Goal: Task Accomplishment & Management: Use online tool/utility

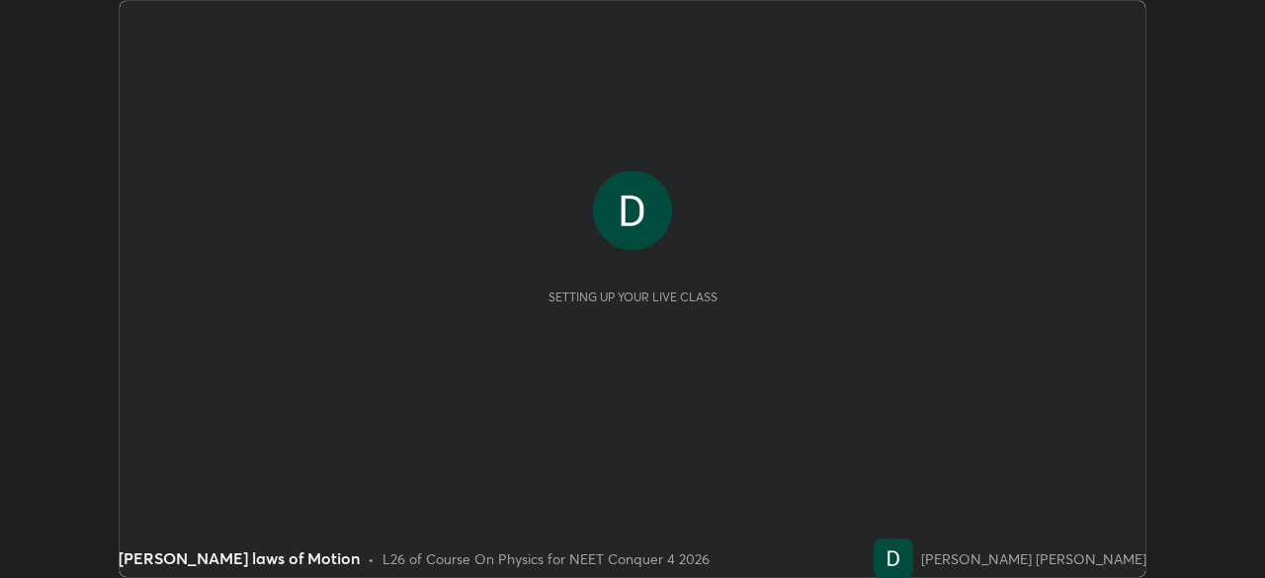
scroll to position [578, 1264]
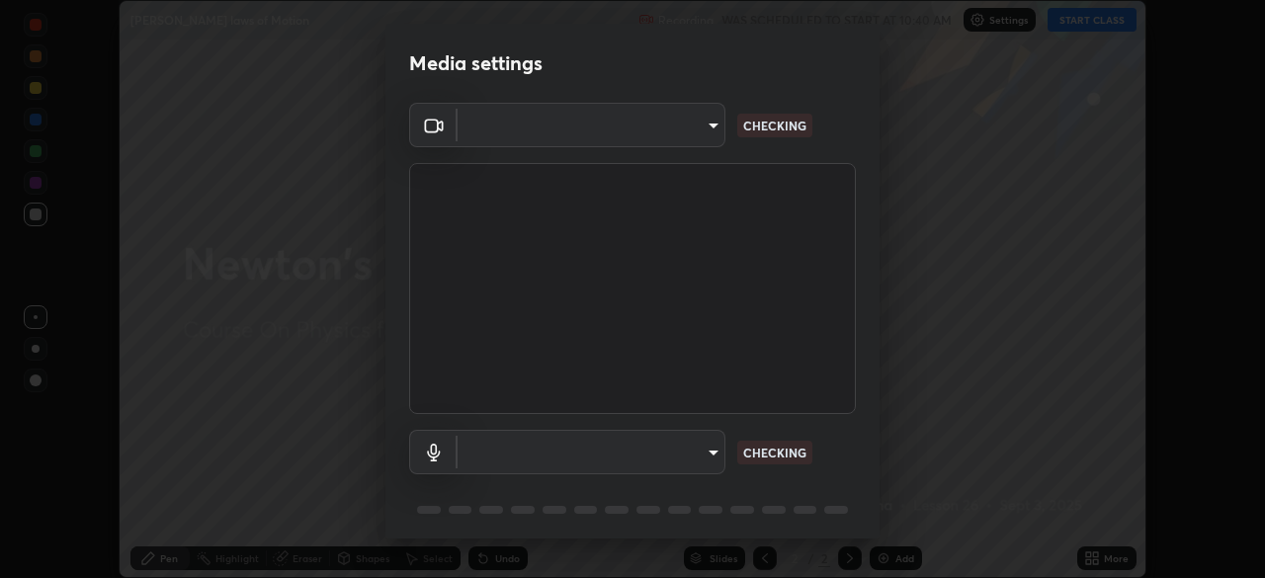
click at [1092, 559] on div "Media settings ​ CHECKING ​ CHECKING 1 / 5 Next" at bounding box center [632, 289] width 1265 height 578
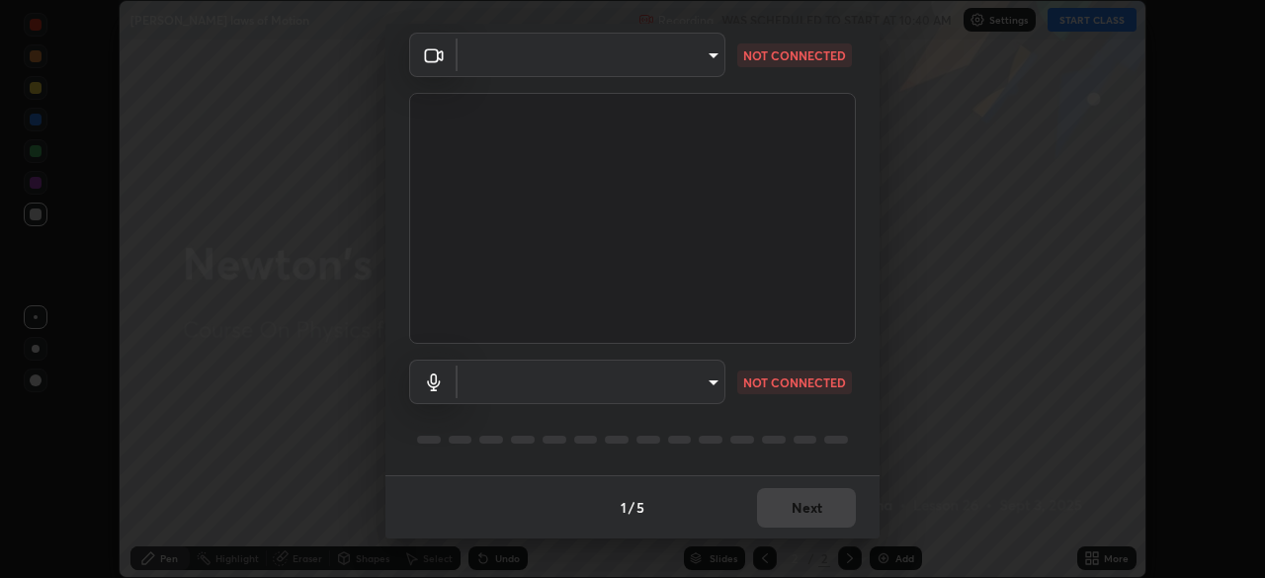
type input "5607bcfbd967db3bf5f76de58c8b00fc12754f2471884d1aaf72f2f6a5703857"
type input "default"
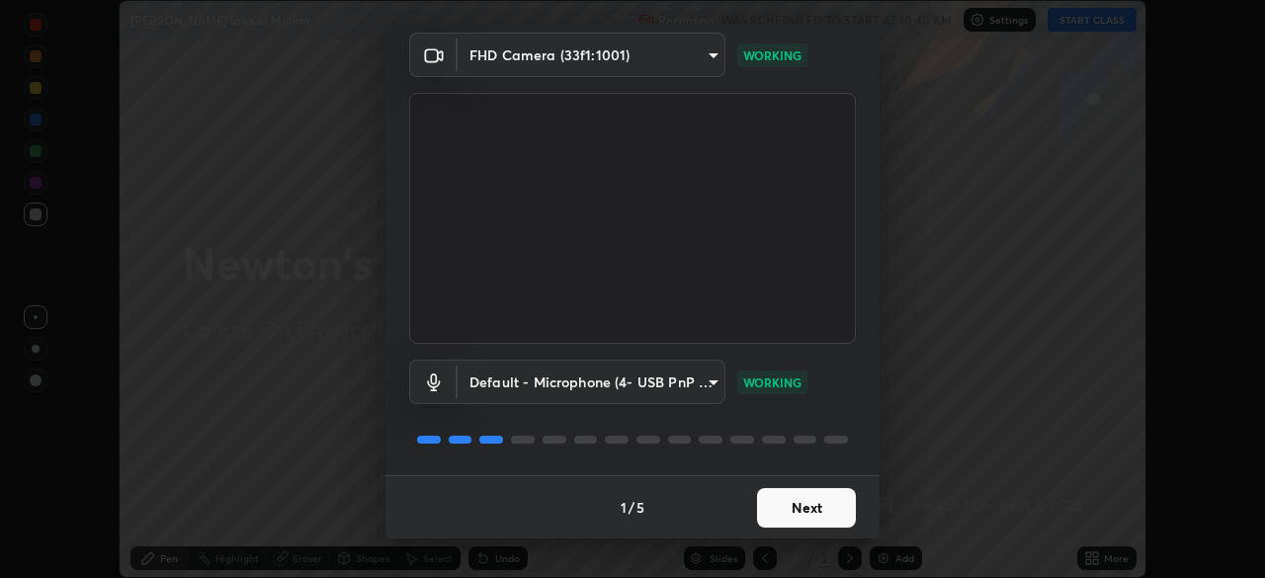
click at [790, 503] on button "Next" at bounding box center [806, 508] width 99 height 40
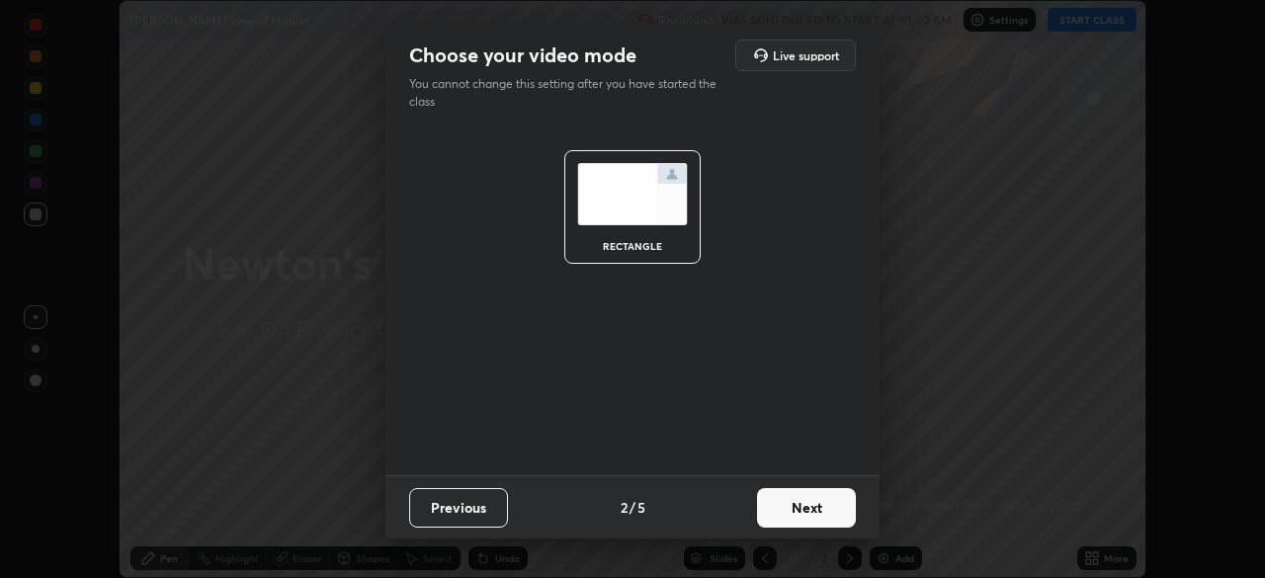
click at [793, 509] on button "Next" at bounding box center [806, 508] width 99 height 40
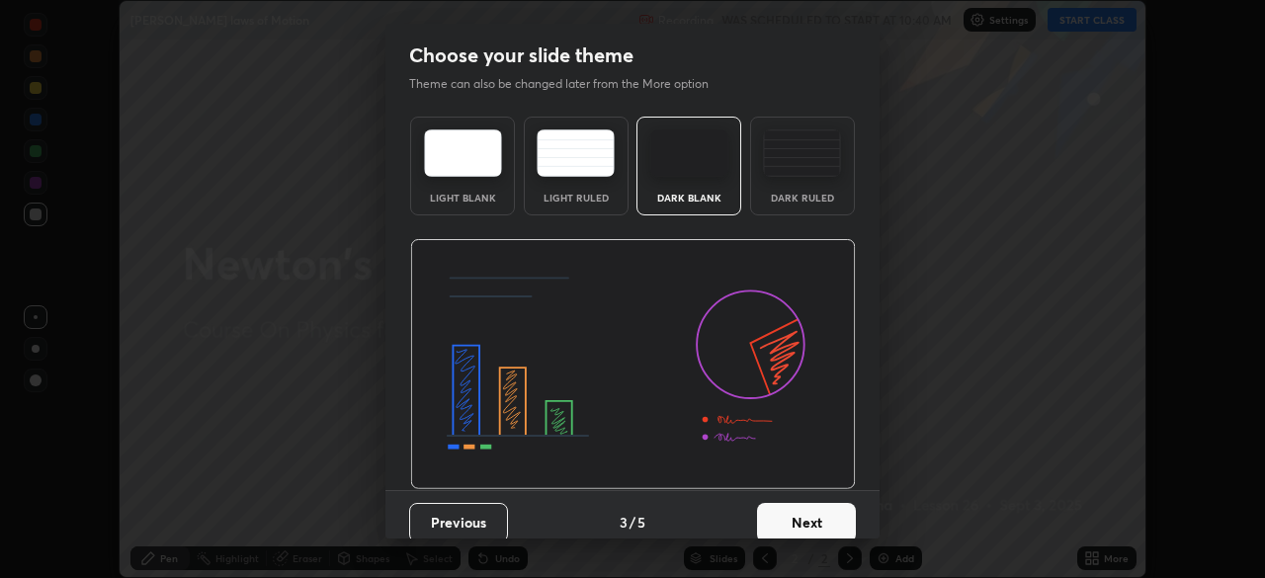
click at [798, 508] on button "Next" at bounding box center [806, 523] width 99 height 40
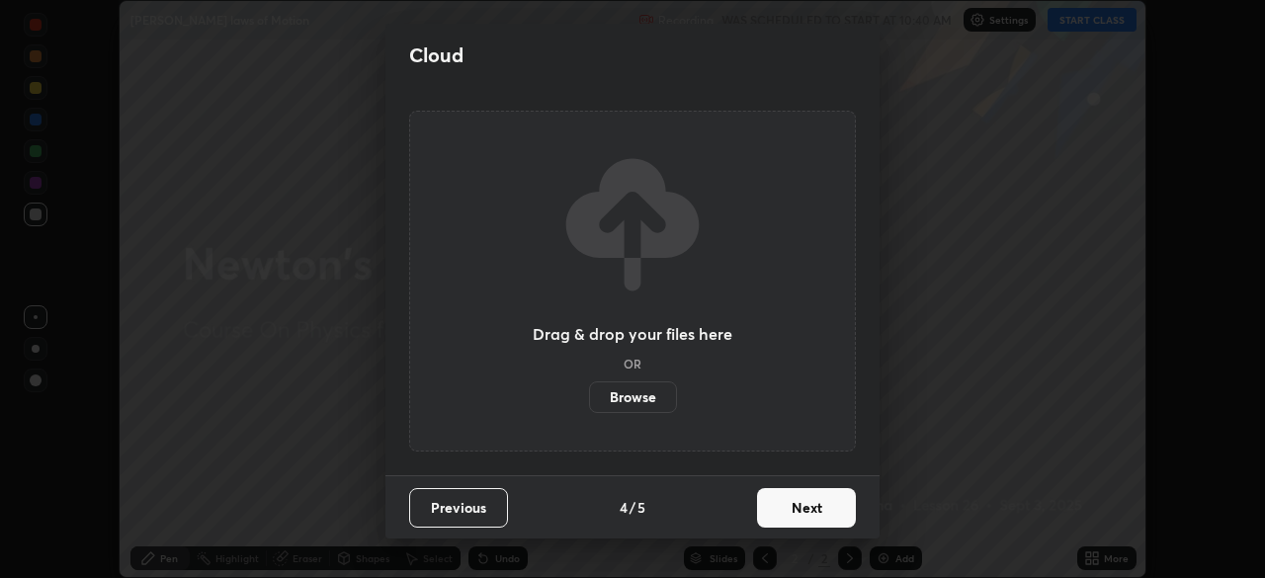
click at [798, 503] on button "Next" at bounding box center [806, 508] width 99 height 40
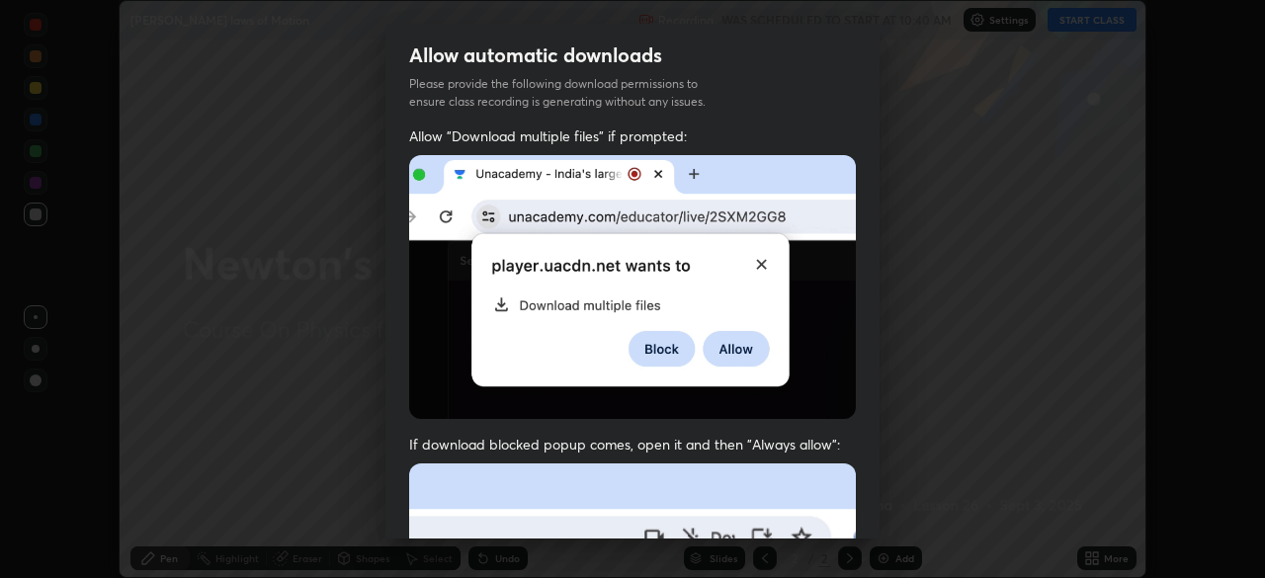
scroll to position [46, 0]
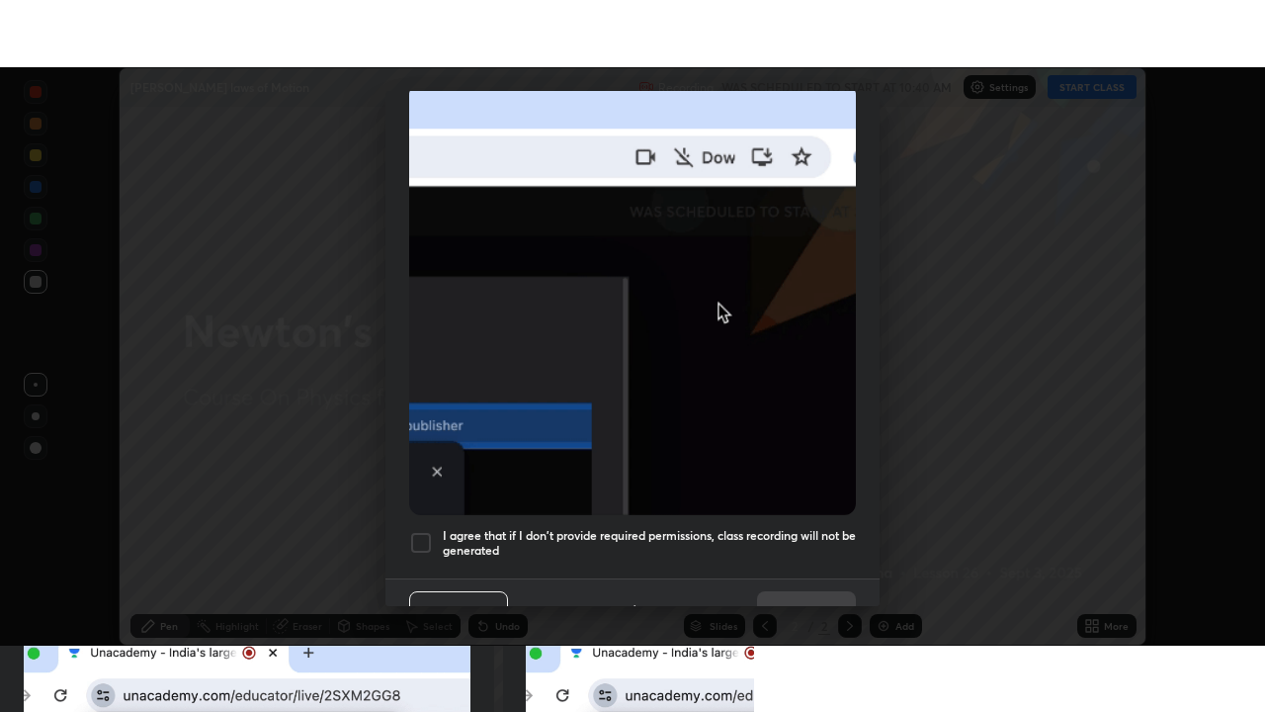
scroll to position [474, 0]
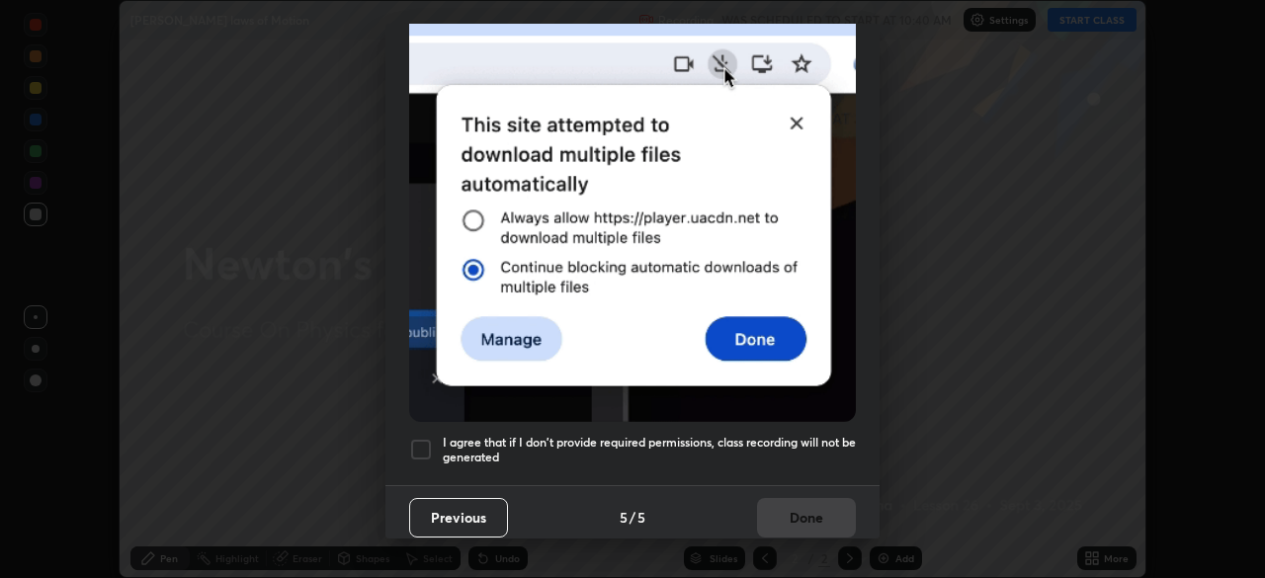
click at [422, 440] on div at bounding box center [421, 450] width 24 height 24
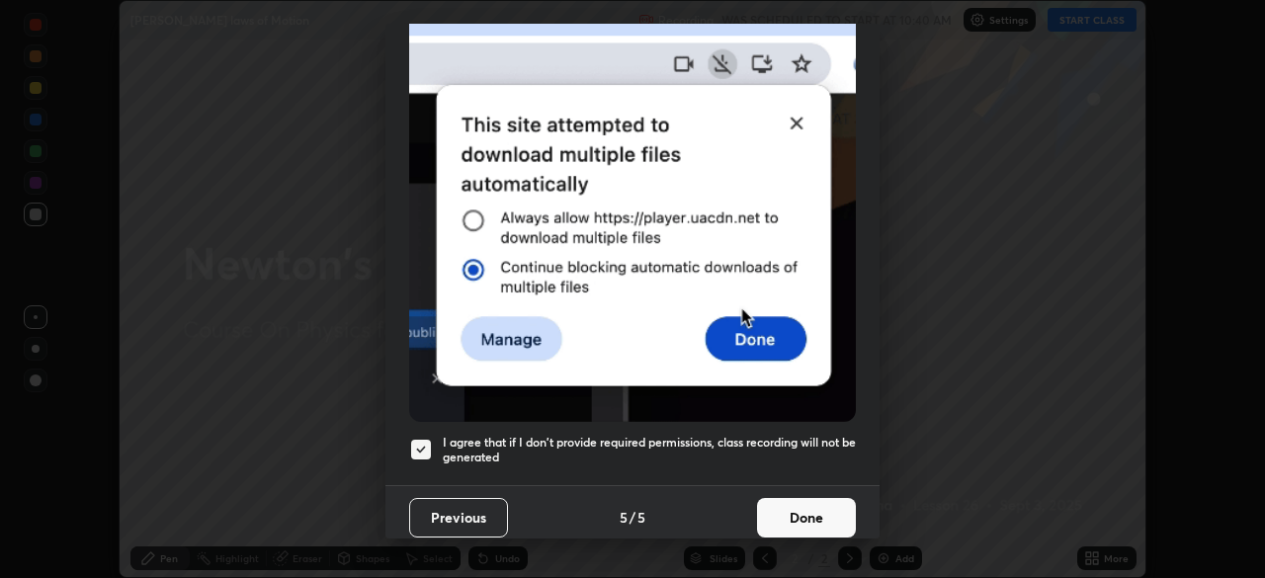
click at [786, 512] on button "Done" at bounding box center [806, 518] width 99 height 40
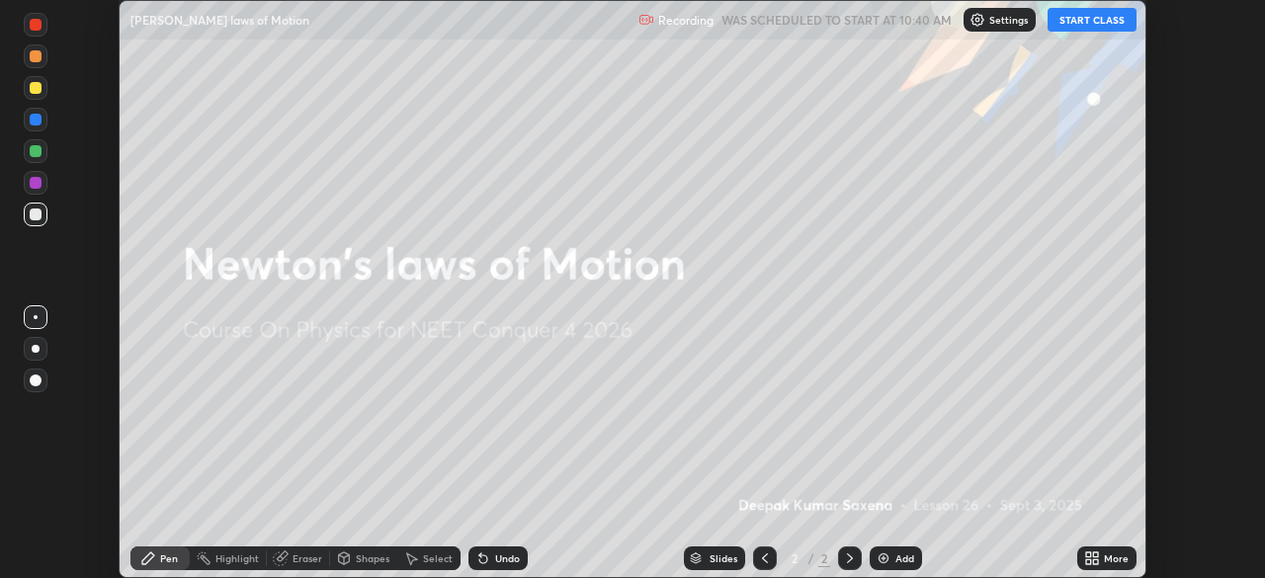
click at [1087, 562] on icon at bounding box center [1089, 562] width 5 height 5
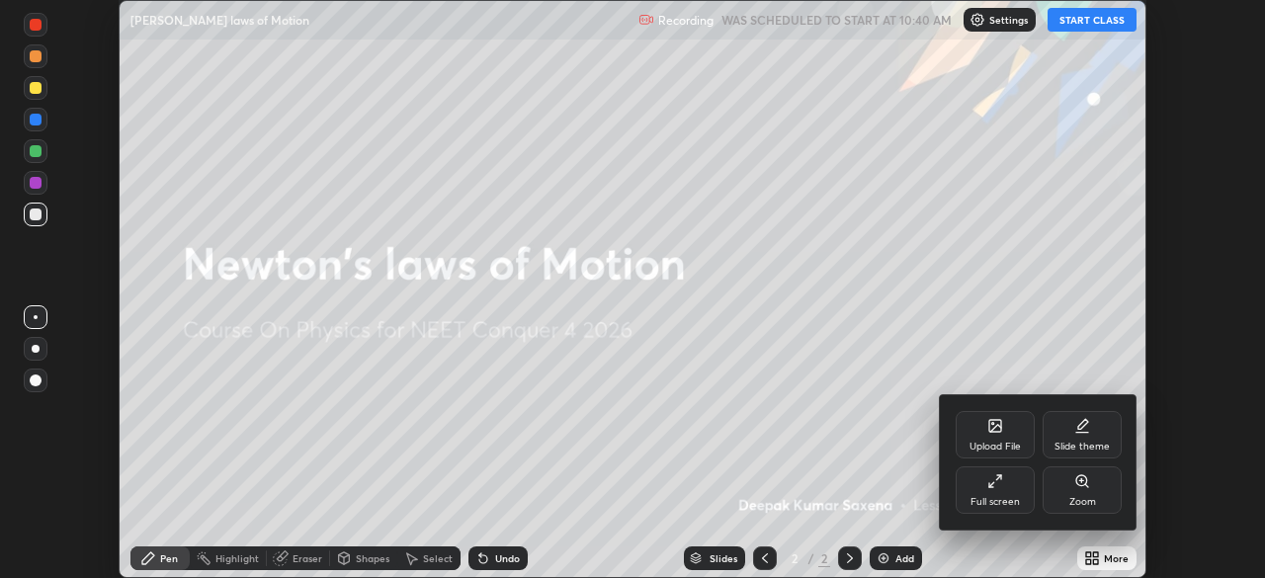
click at [1002, 491] on div "Full screen" at bounding box center [995, 490] width 79 height 47
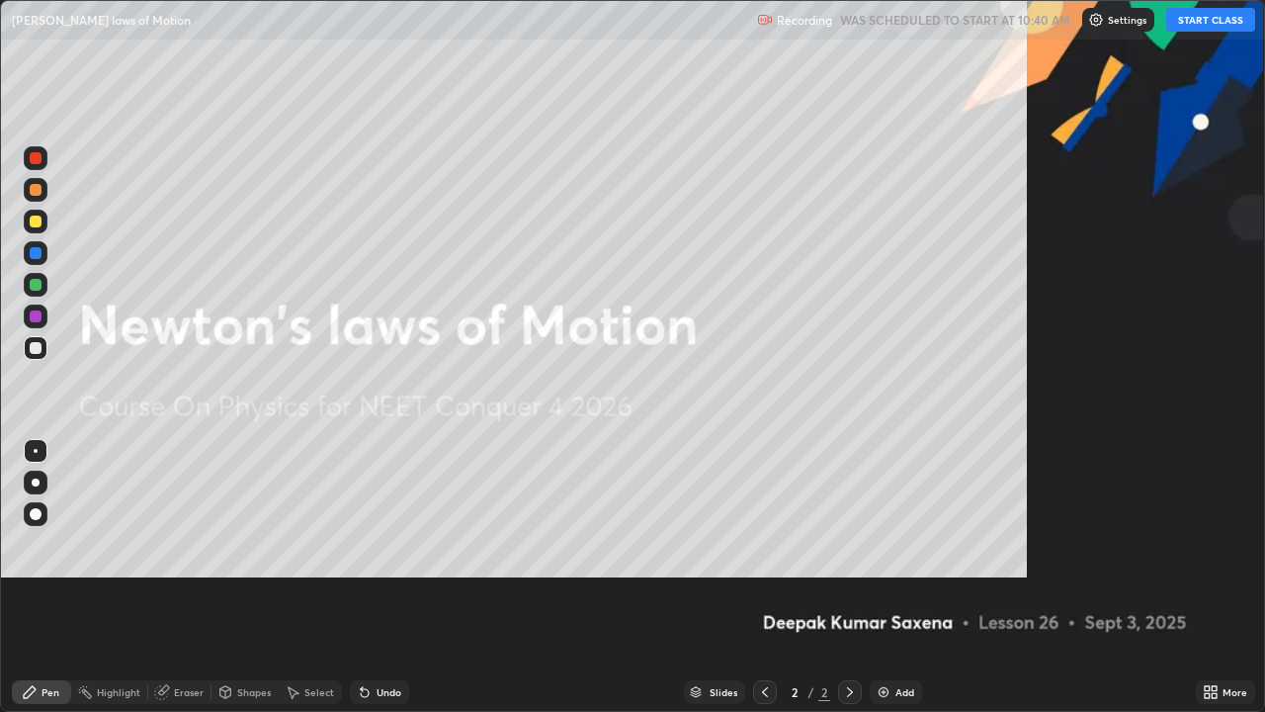
scroll to position [712, 1265]
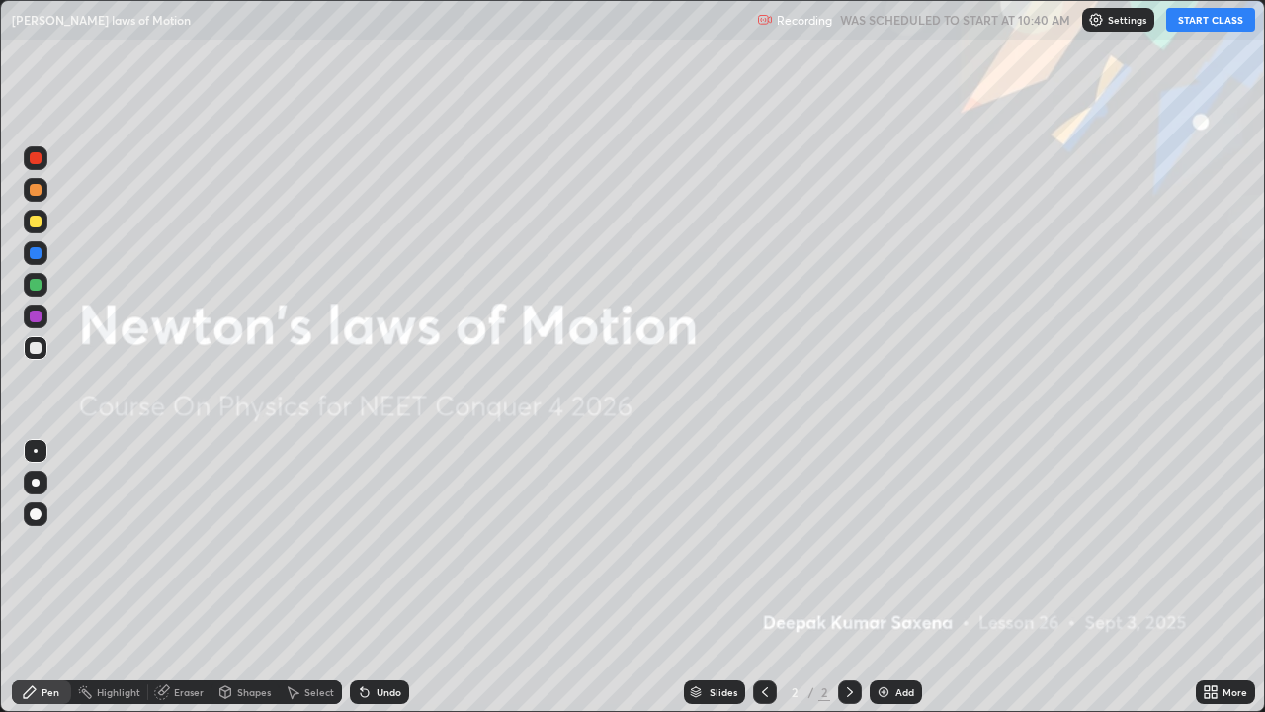
click at [1191, 22] on button "START CLASS" at bounding box center [1211, 20] width 89 height 24
click at [901, 577] on div "Add" at bounding box center [905, 692] width 19 height 10
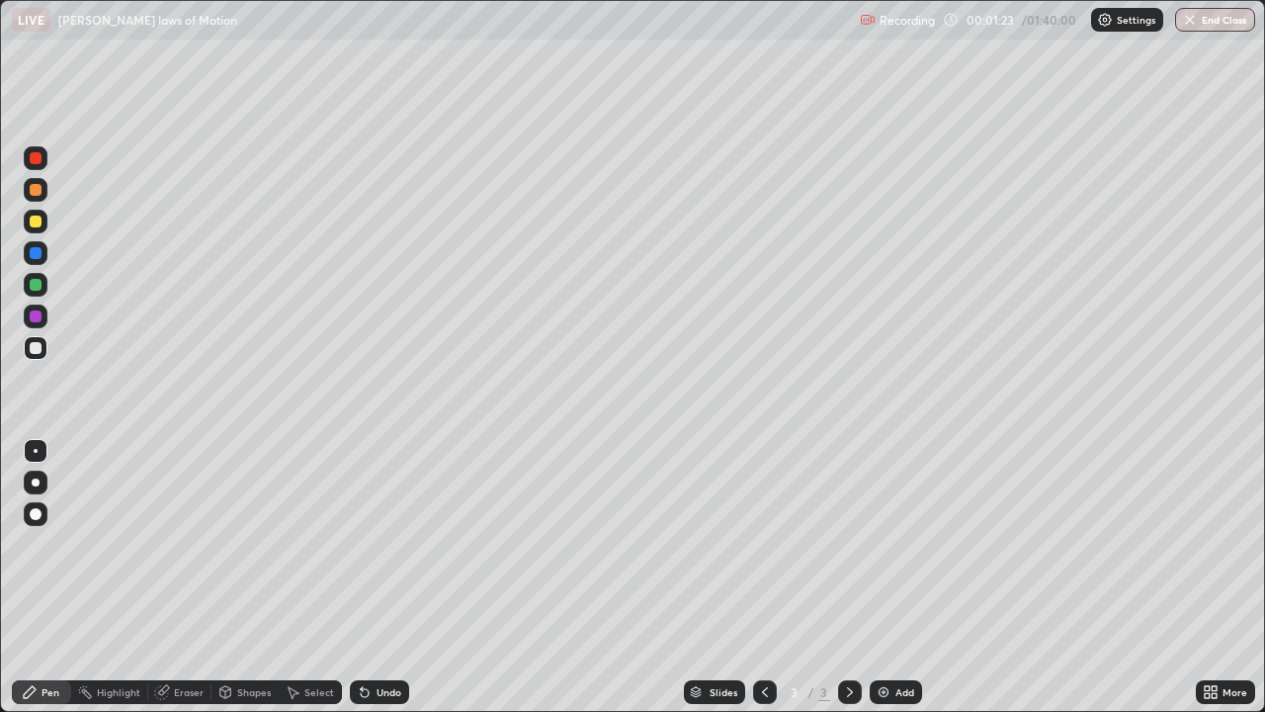
click at [38, 347] on div at bounding box center [36, 348] width 12 height 12
click at [897, 577] on div "Add" at bounding box center [905, 692] width 19 height 10
click at [41, 224] on div at bounding box center [36, 222] width 12 height 12
click at [759, 577] on icon at bounding box center [765, 692] width 16 height 16
click at [842, 577] on icon at bounding box center [850, 692] width 16 height 16
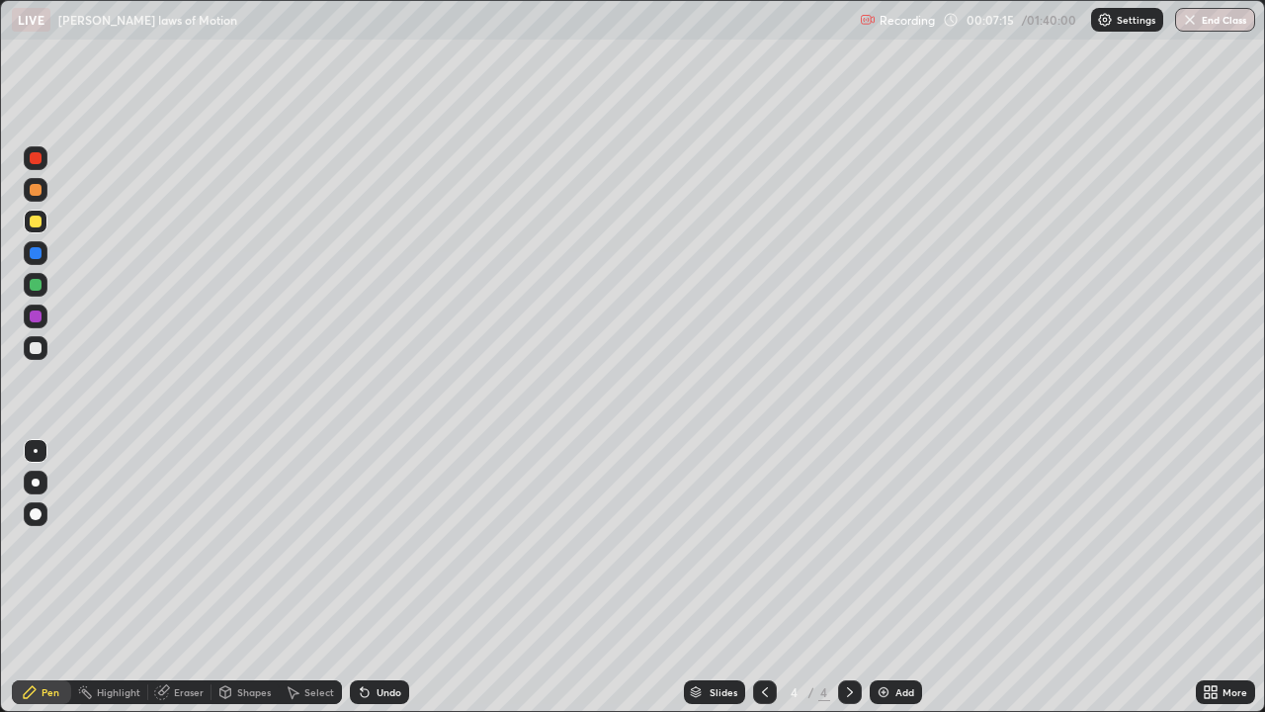
click at [32, 348] on div at bounding box center [36, 348] width 12 height 12
click at [761, 577] on icon at bounding box center [765, 692] width 16 height 16
click at [849, 577] on icon at bounding box center [850, 692] width 16 height 16
click at [34, 223] on div at bounding box center [36, 222] width 12 height 12
click at [192, 577] on div "Eraser" at bounding box center [179, 692] width 63 height 24
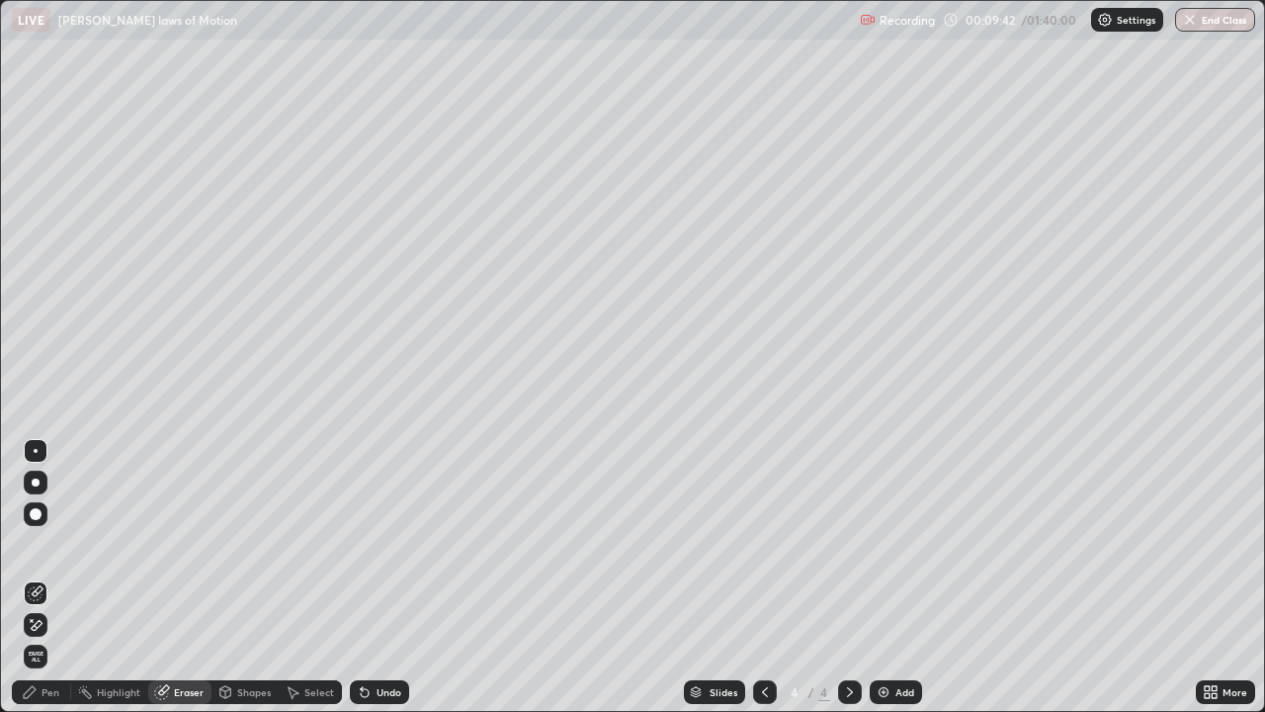
click at [35, 451] on div at bounding box center [36, 451] width 4 height 4
click at [47, 577] on div "Pen" at bounding box center [41, 692] width 59 height 24
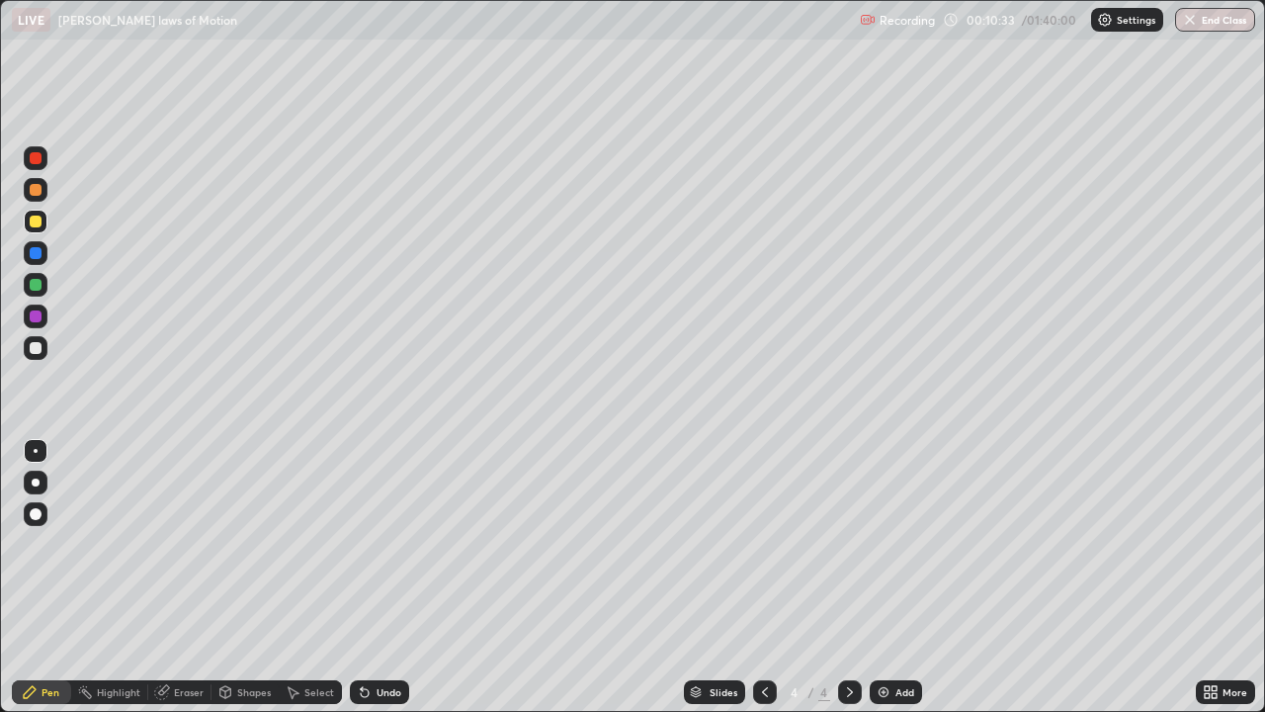
click at [35, 346] on div at bounding box center [36, 348] width 12 height 12
click at [909, 577] on div "Add" at bounding box center [905, 692] width 19 height 10
click at [39, 221] on div at bounding box center [36, 222] width 12 height 12
click at [904, 577] on div "Add" at bounding box center [896, 692] width 52 height 24
click at [36, 223] on div at bounding box center [36, 222] width 12 height 12
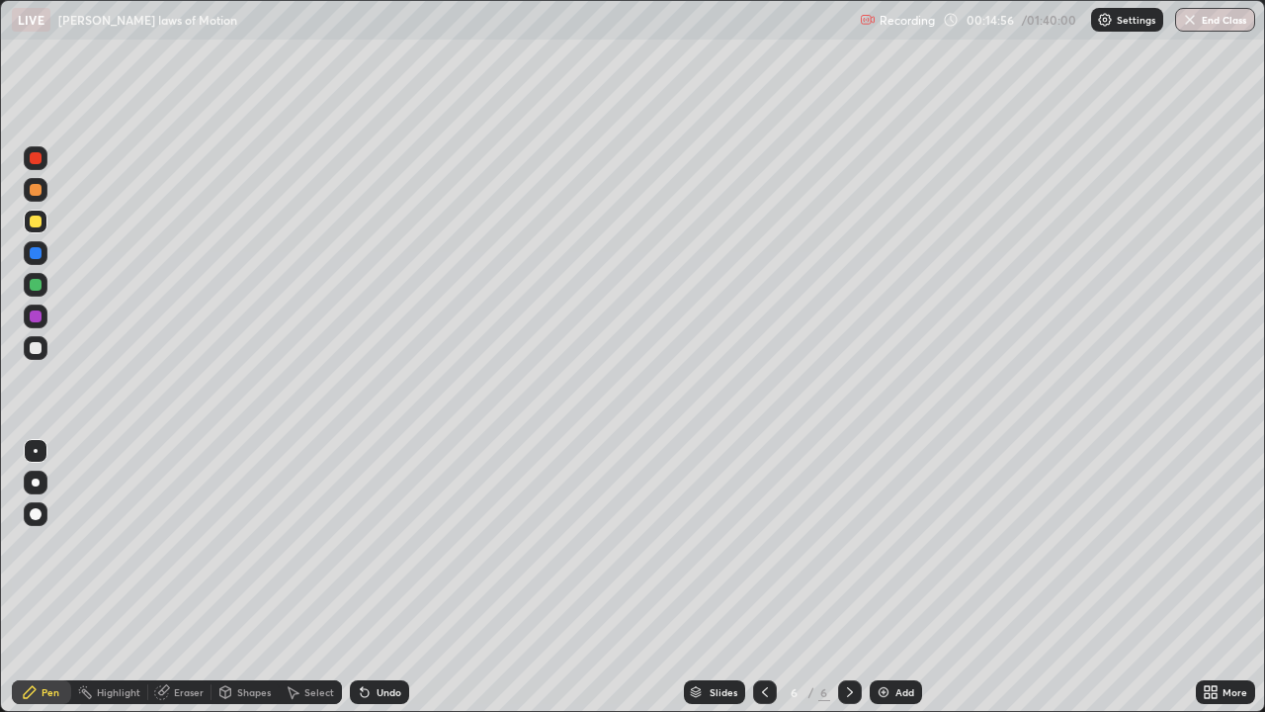
click at [34, 349] on div at bounding box center [36, 348] width 12 height 12
click at [33, 226] on div at bounding box center [36, 222] width 12 height 12
click at [39, 342] on div at bounding box center [36, 348] width 24 height 24
click at [380, 577] on div "Undo" at bounding box center [389, 692] width 25 height 10
click at [894, 577] on div "Add" at bounding box center [896, 692] width 52 height 24
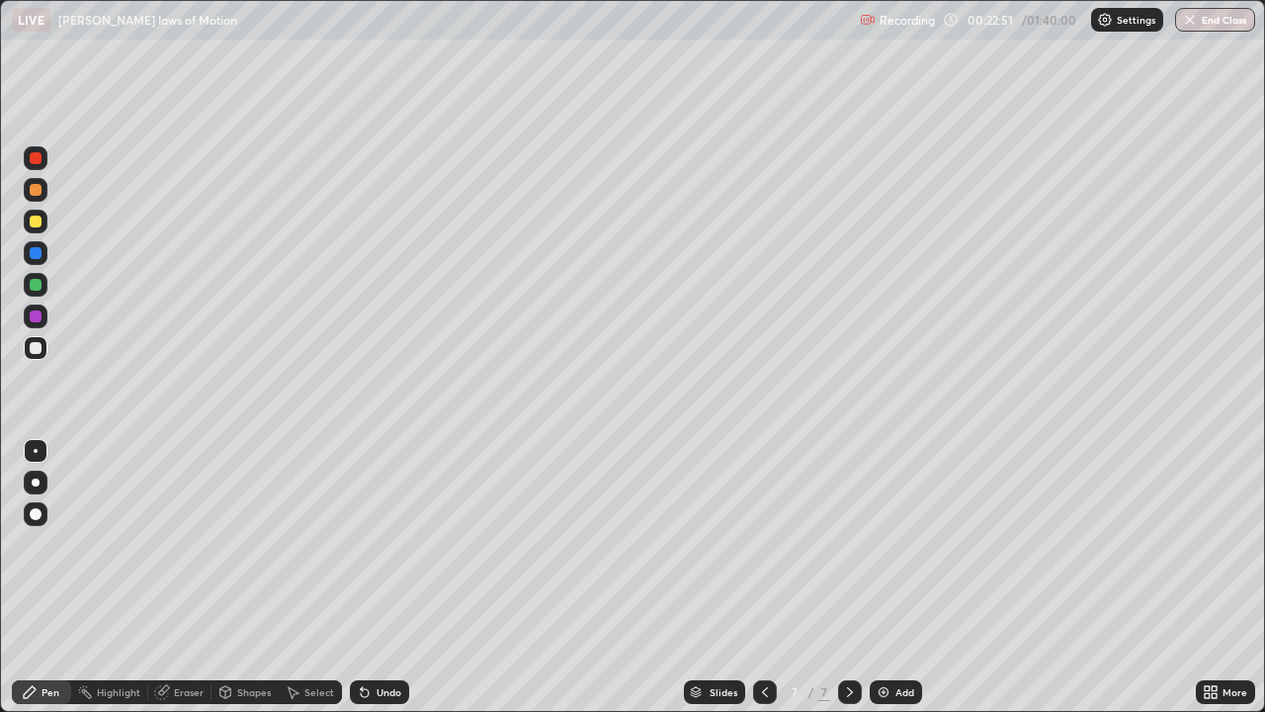
click at [769, 577] on icon at bounding box center [765, 692] width 16 height 16
click at [851, 577] on icon at bounding box center [850, 692] width 16 height 16
click at [890, 577] on div "Add" at bounding box center [896, 692] width 52 height 24
click at [35, 218] on div at bounding box center [36, 222] width 12 height 12
click at [37, 227] on div at bounding box center [36, 222] width 24 height 24
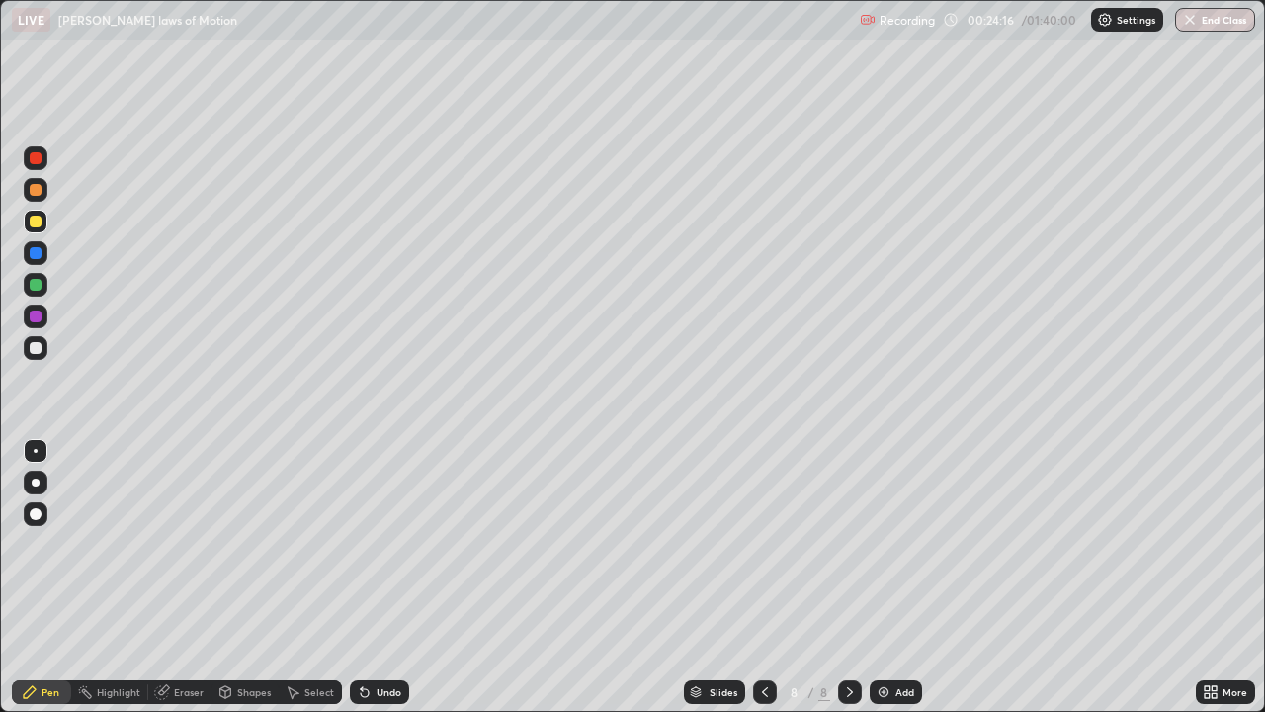
click at [36, 349] on div at bounding box center [36, 348] width 12 height 12
click at [35, 222] on div at bounding box center [36, 222] width 12 height 12
click at [34, 346] on div at bounding box center [36, 348] width 12 height 12
click at [179, 577] on div "Eraser" at bounding box center [189, 692] width 30 height 10
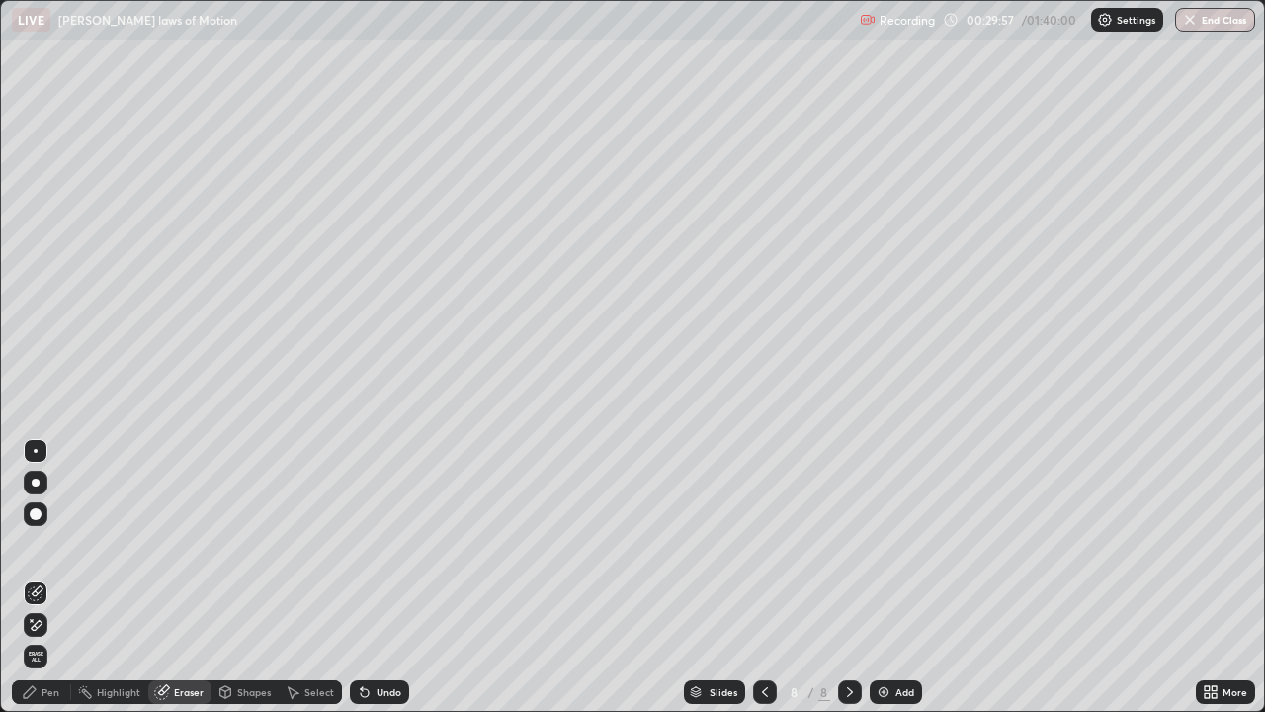
click at [34, 509] on div at bounding box center [36, 514] width 12 height 12
click at [43, 577] on div "Pen" at bounding box center [41, 692] width 59 height 24
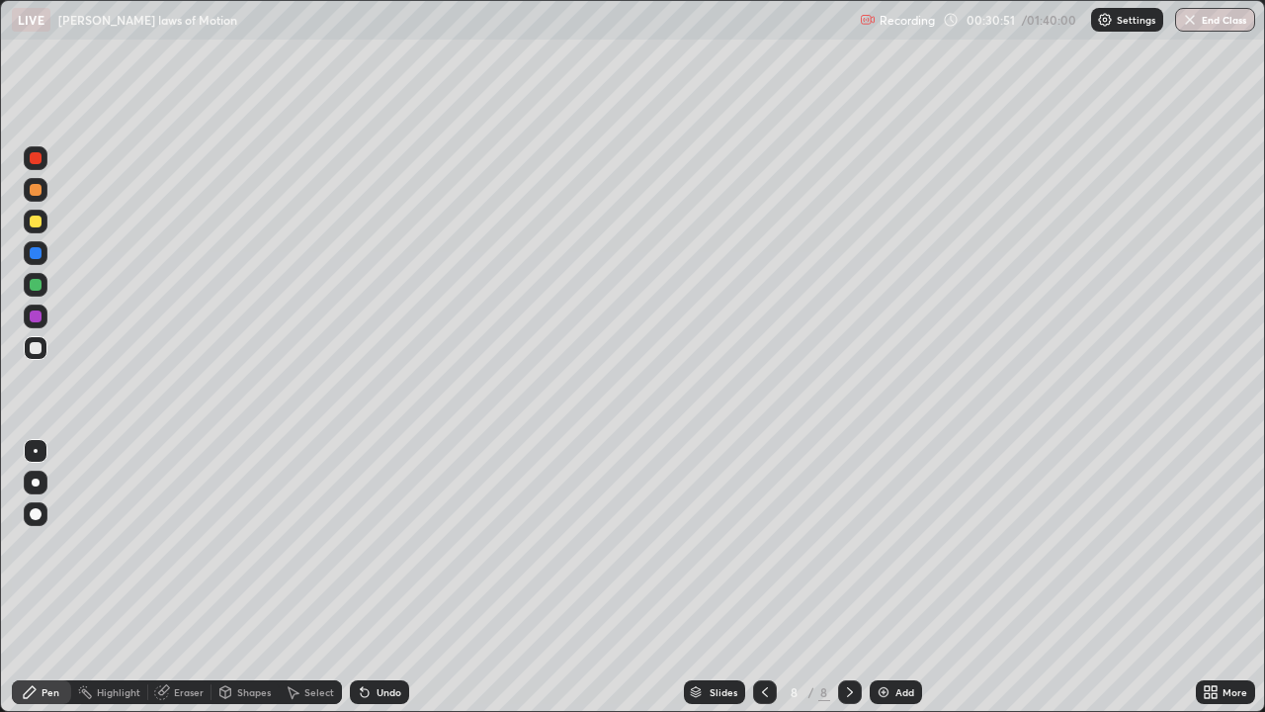
click at [184, 577] on div "Eraser" at bounding box center [179, 692] width 63 height 24
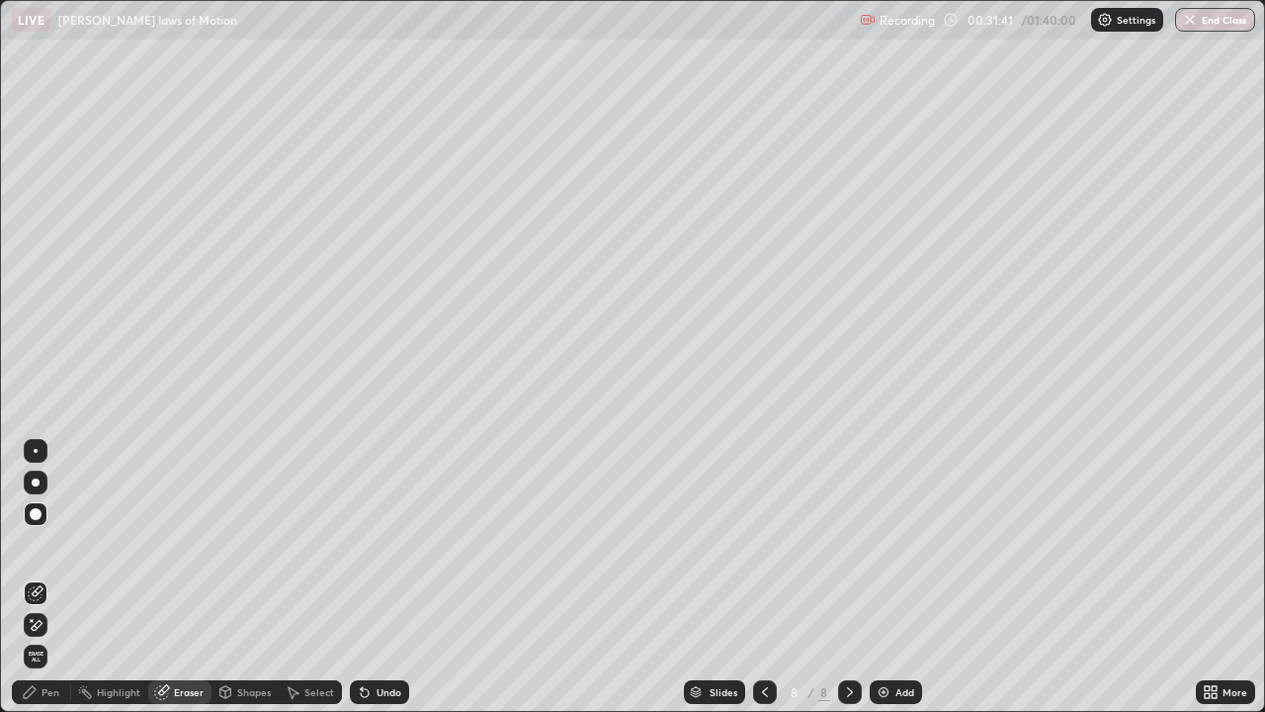
click at [184, 577] on div "Eraser" at bounding box center [189, 692] width 30 height 10
click at [44, 577] on div "Pen" at bounding box center [41, 692] width 59 height 24
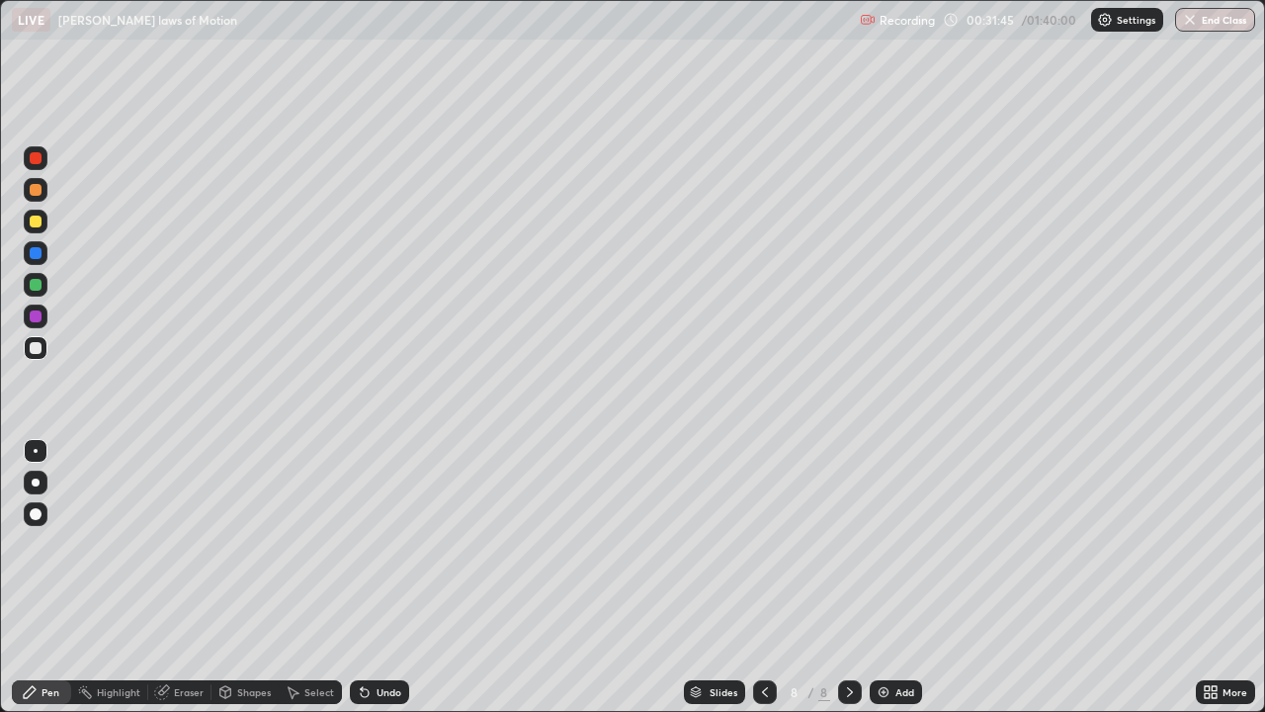
click at [47, 577] on div "Pen" at bounding box center [51, 692] width 18 height 10
click at [51, 577] on div "Pen" at bounding box center [51, 692] width 18 height 10
click at [38, 221] on div at bounding box center [36, 222] width 12 height 12
click at [51, 577] on div "Pen" at bounding box center [51, 692] width 18 height 10
click at [37, 345] on div at bounding box center [36, 348] width 12 height 12
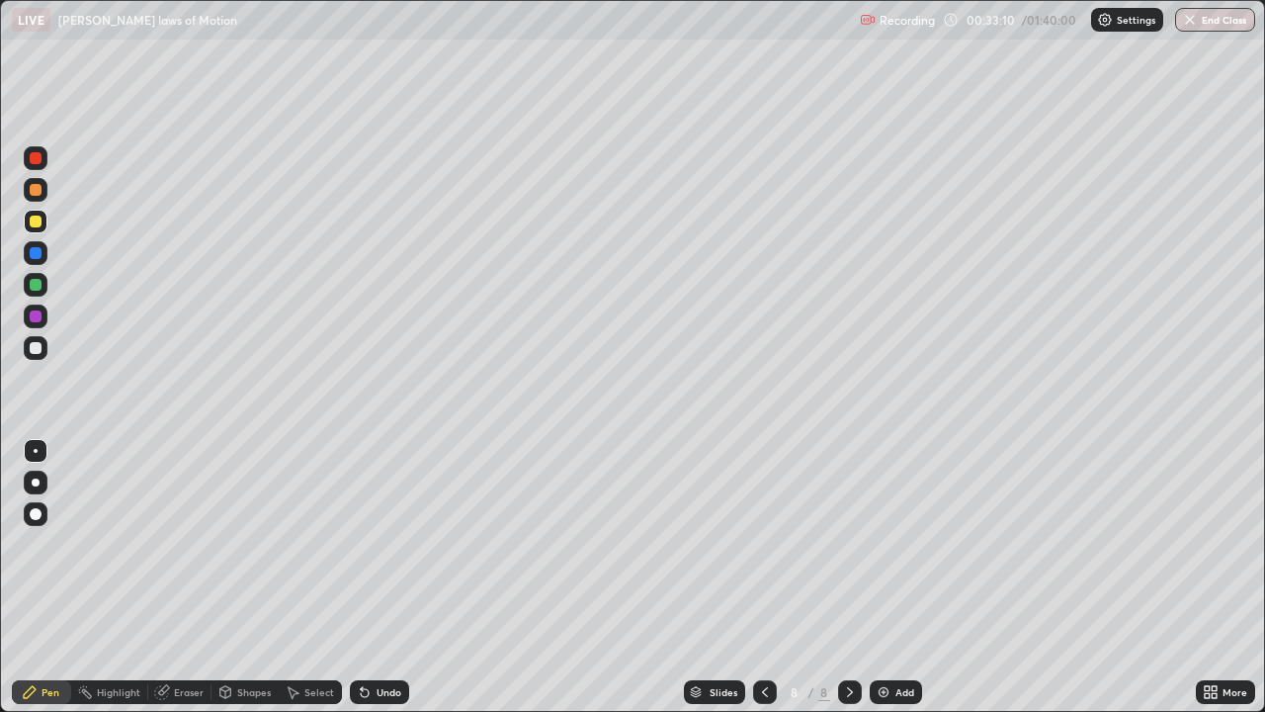
click at [41, 348] on div at bounding box center [36, 348] width 12 height 12
click at [41, 346] on div at bounding box center [36, 348] width 12 height 12
click at [41, 312] on div at bounding box center [36, 317] width 24 height 24
click at [56, 577] on div "Pen" at bounding box center [51, 692] width 18 height 10
click at [1128, 23] on p "Settings" at bounding box center [1136, 20] width 39 height 10
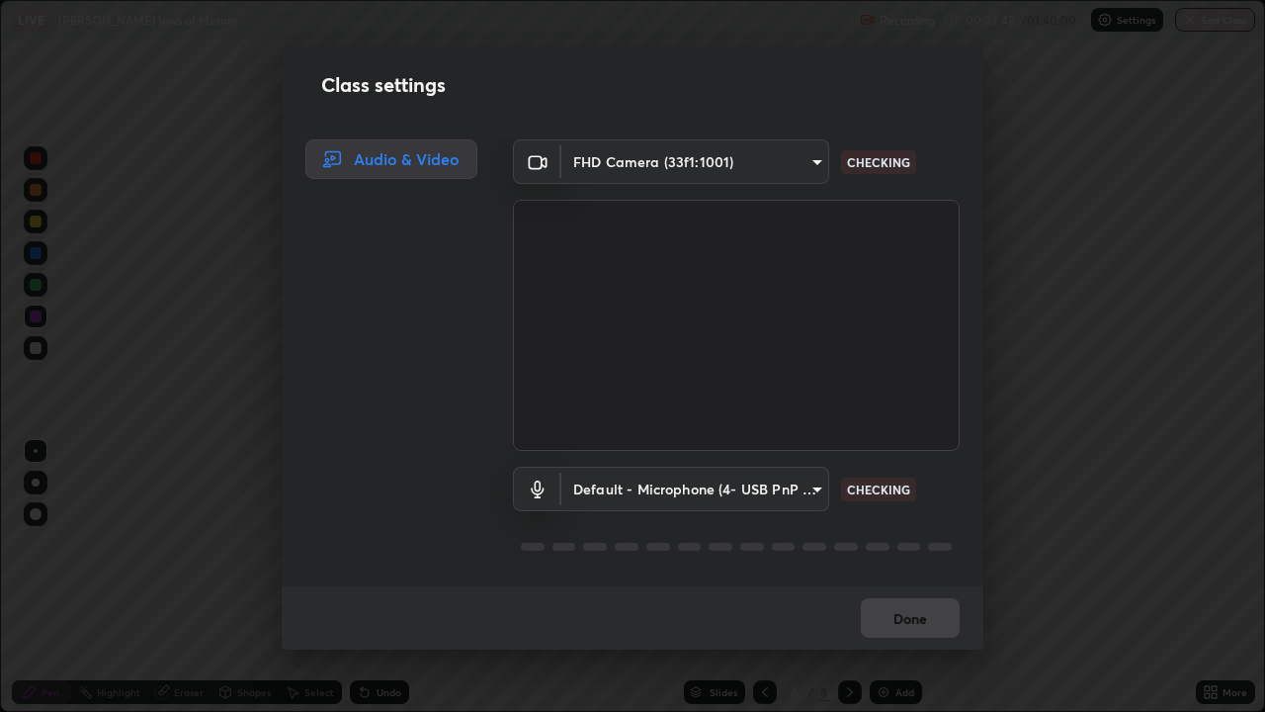
click at [1128, 22] on div "Class settings Audio & Video FHD Camera (33f1:1001) 5607bcfbd967db3bf5f76de58c8…" at bounding box center [632, 356] width 1265 height 712
click at [1129, 24] on div "Class settings Audio & Video FHD Camera (33f1:1001) 5607bcfbd967db3bf5f76de58c8…" at bounding box center [632, 356] width 1265 height 712
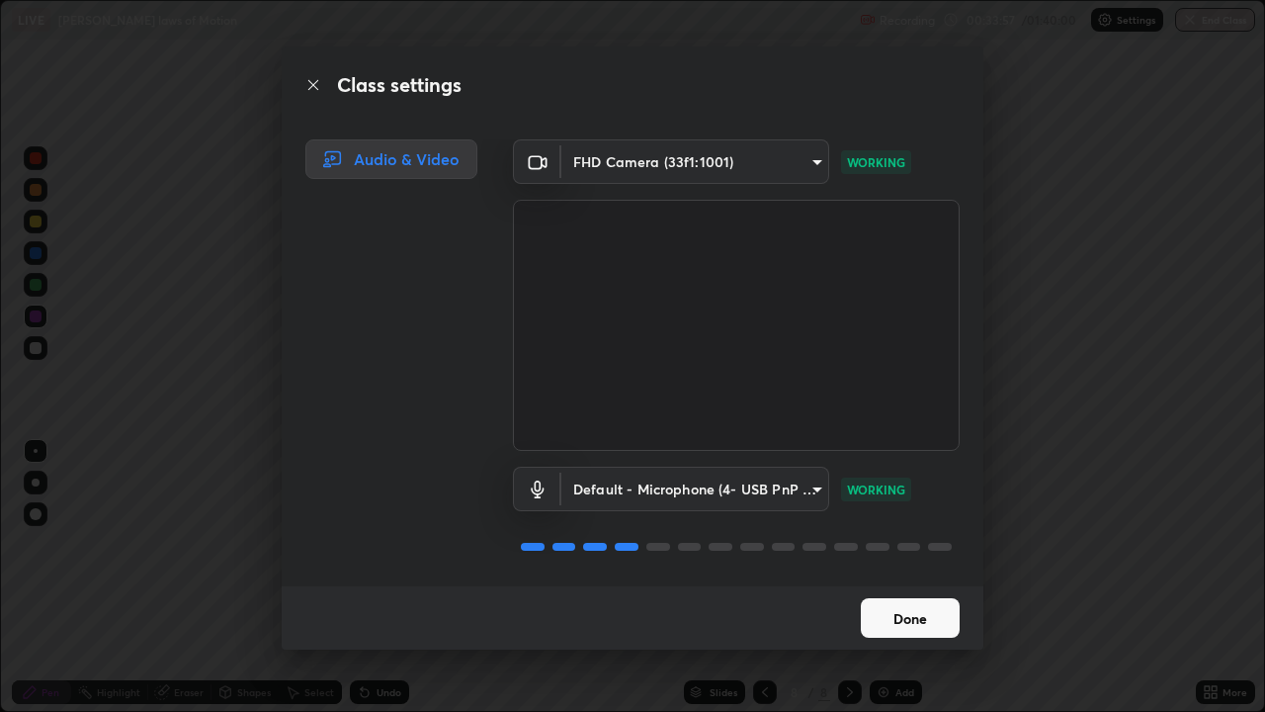
click at [921, 577] on button "Done" at bounding box center [910, 618] width 99 height 40
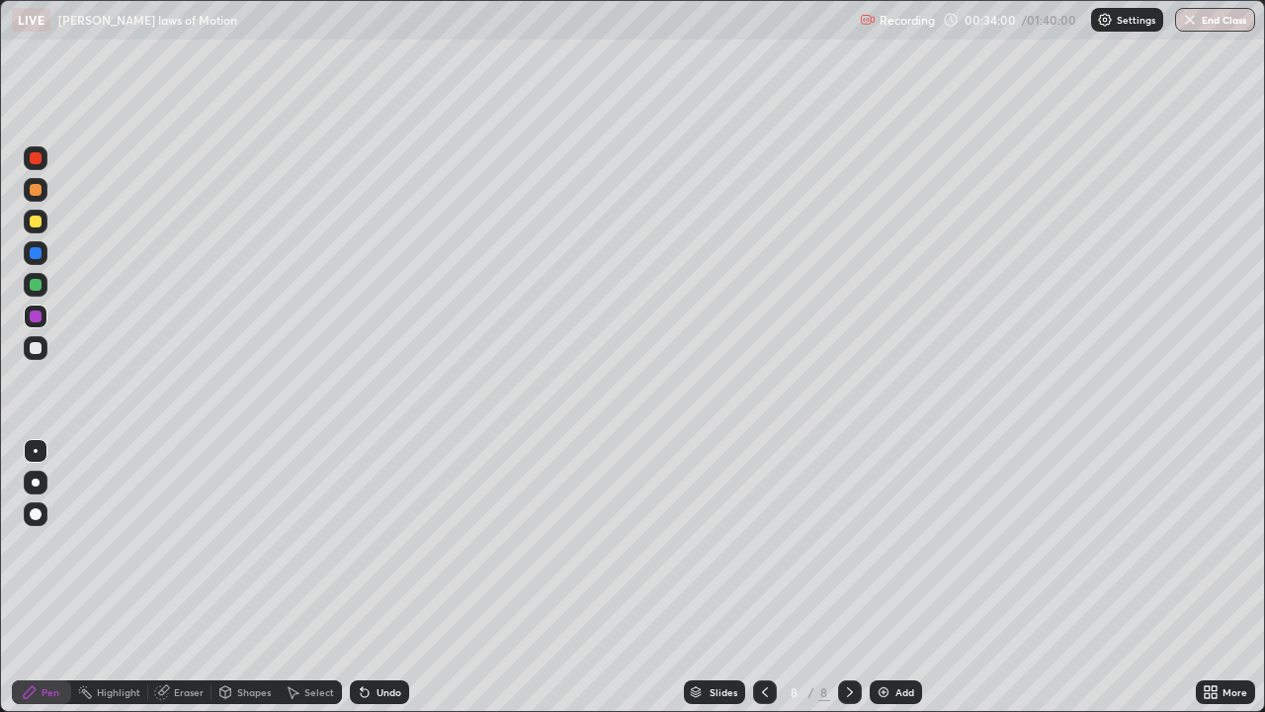
click at [34, 318] on div at bounding box center [36, 316] width 12 height 12
click at [35, 293] on div at bounding box center [36, 285] width 24 height 24
click at [41, 281] on div at bounding box center [36, 285] width 12 height 12
click at [38, 249] on div at bounding box center [36, 253] width 12 height 12
click at [35, 221] on div at bounding box center [36, 222] width 12 height 12
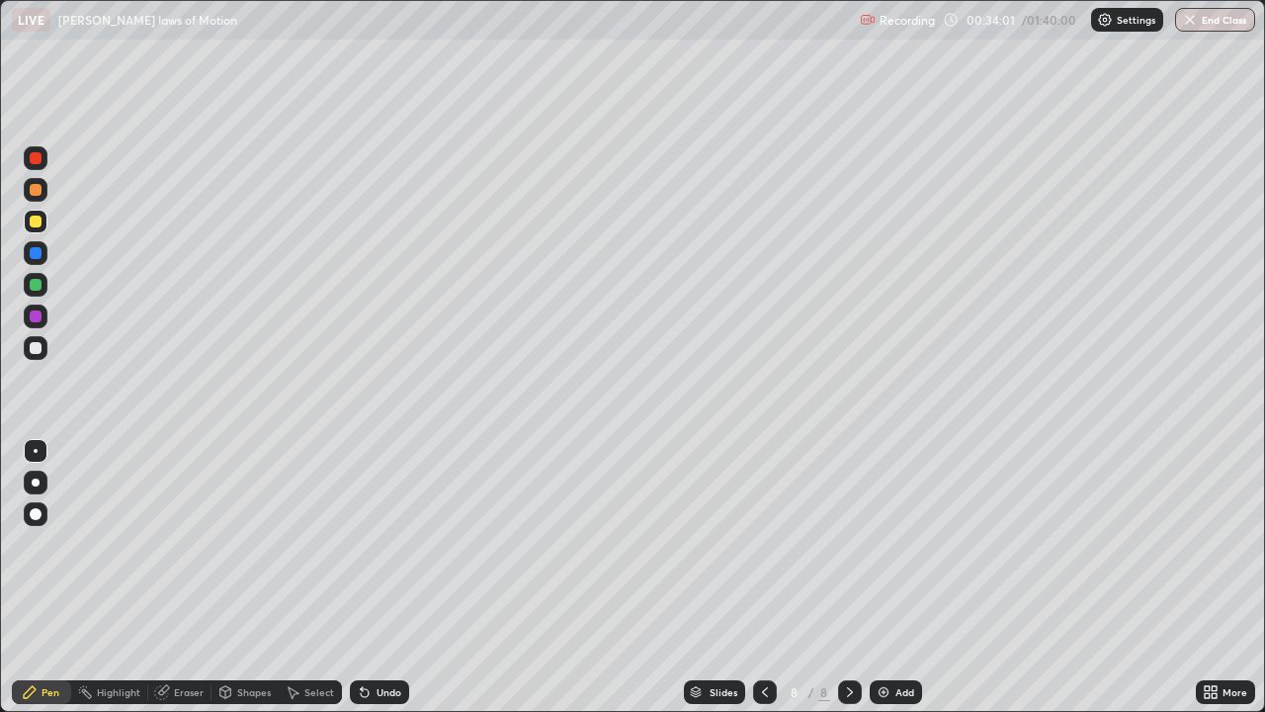
click at [41, 208] on div at bounding box center [36, 222] width 24 height 32
click at [40, 188] on div at bounding box center [36, 190] width 12 height 12
click at [1123, 20] on p "Settings" at bounding box center [1136, 20] width 39 height 10
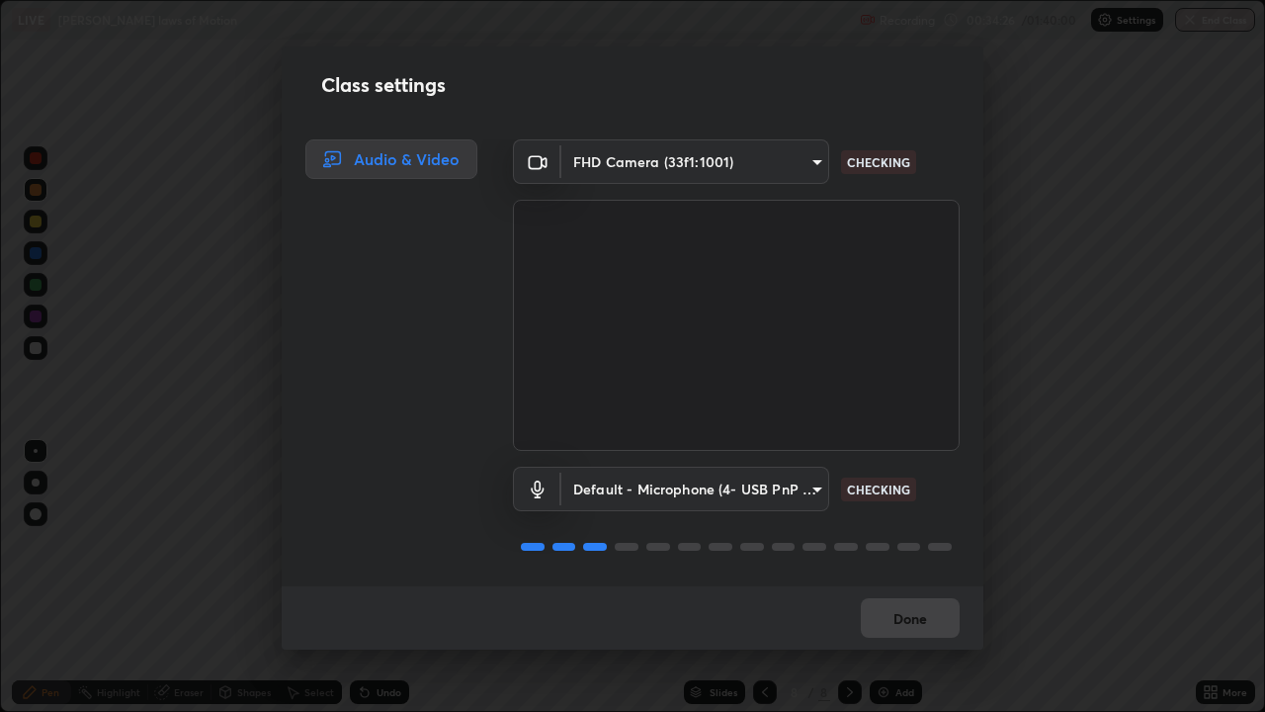
scroll to position [2, 0]
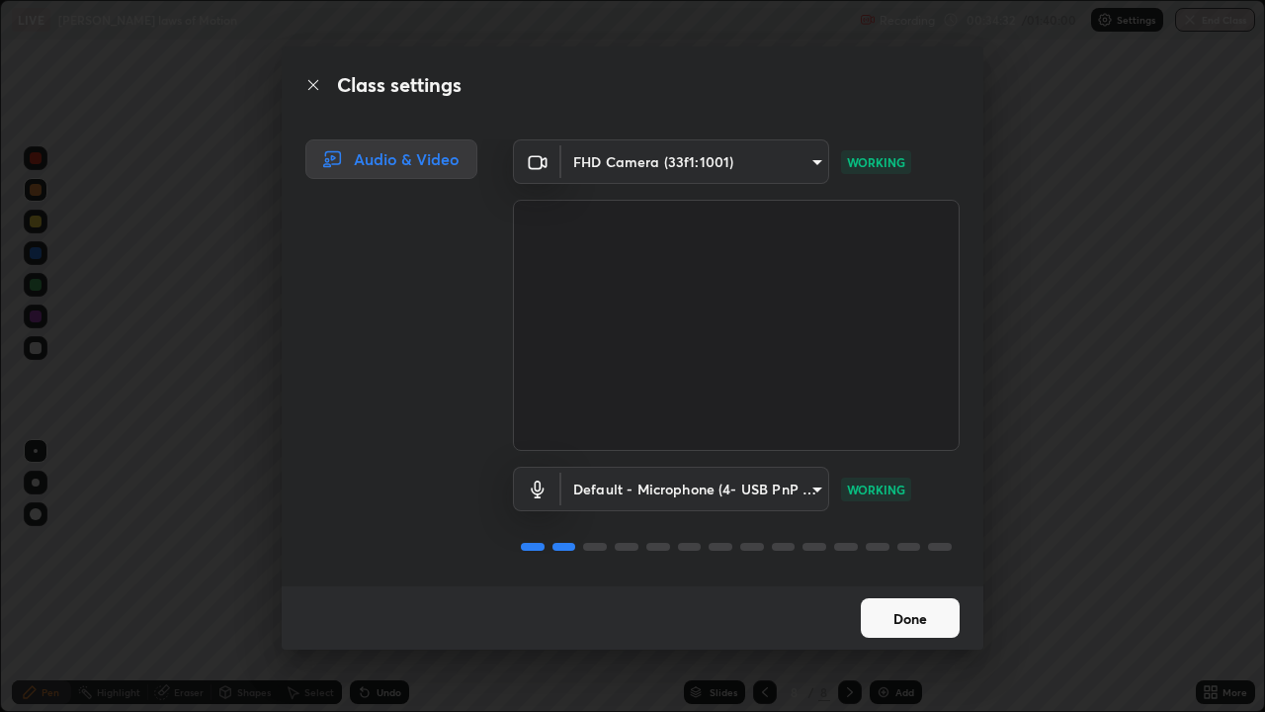
click at [883, 577] on button "Done" at bounding box center [910, 618] width 99 height 40
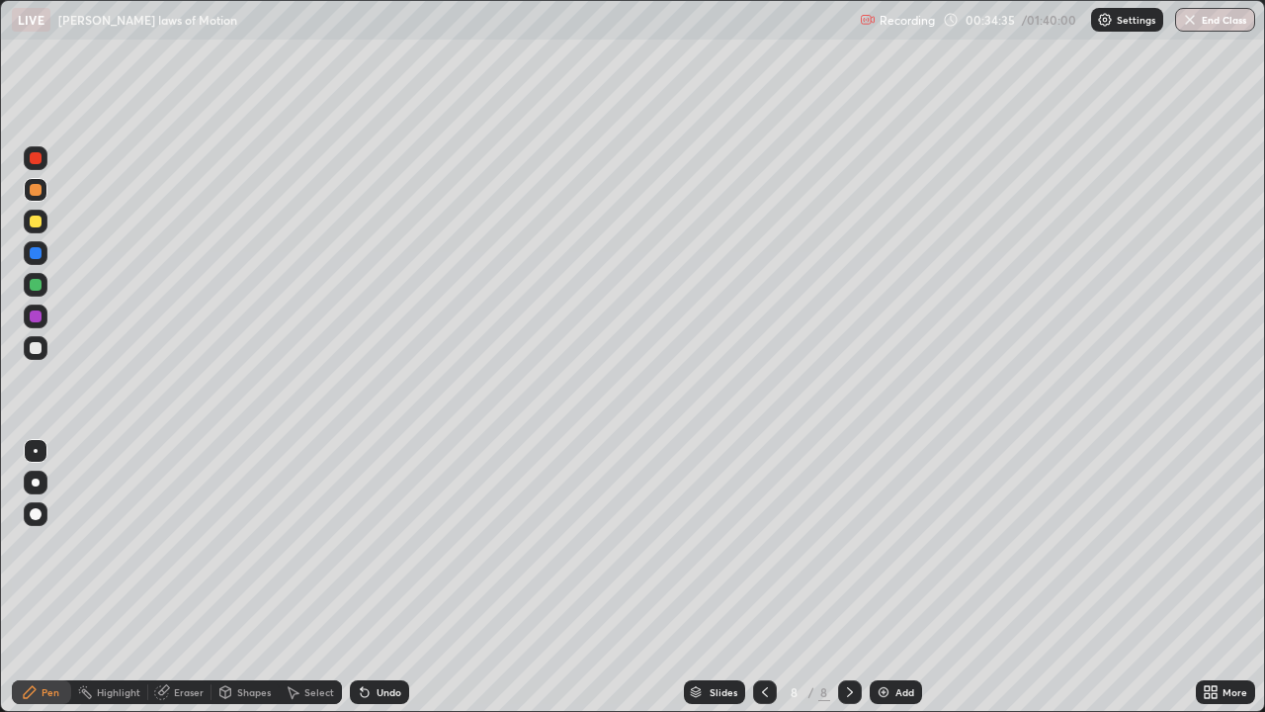
click at [59, 577] on div "Pen" at bounding box center [41, 692] width 59 height 24
click at [1113, 18] on div "Settings" at bounding box center [1127, 20] width 72 height 24
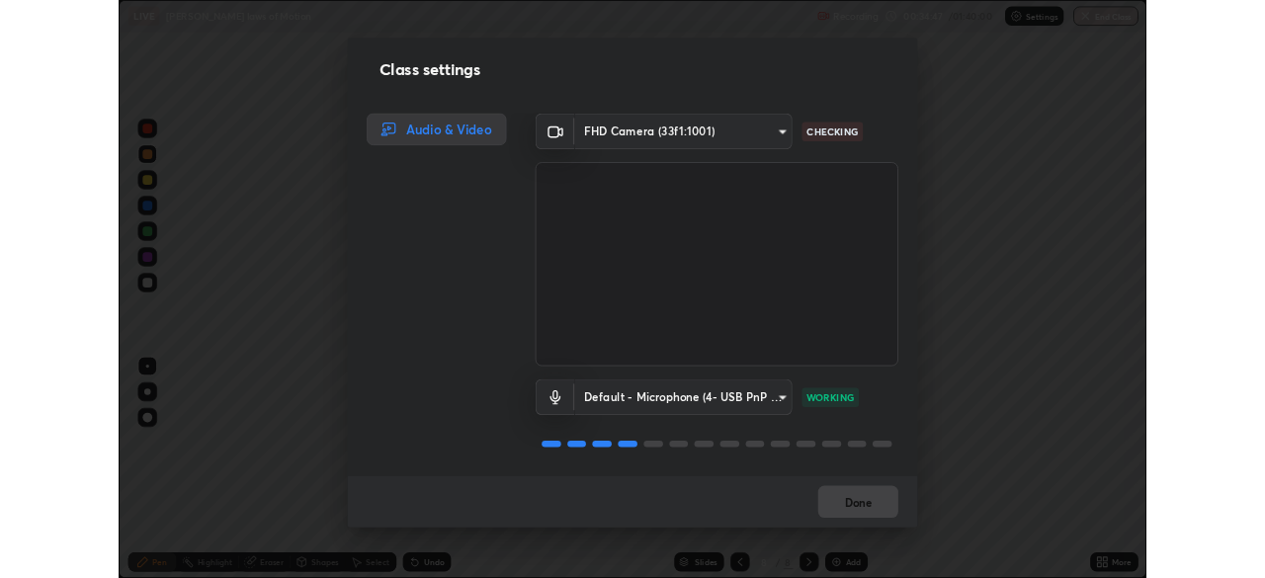
scroll to position [1, 0]
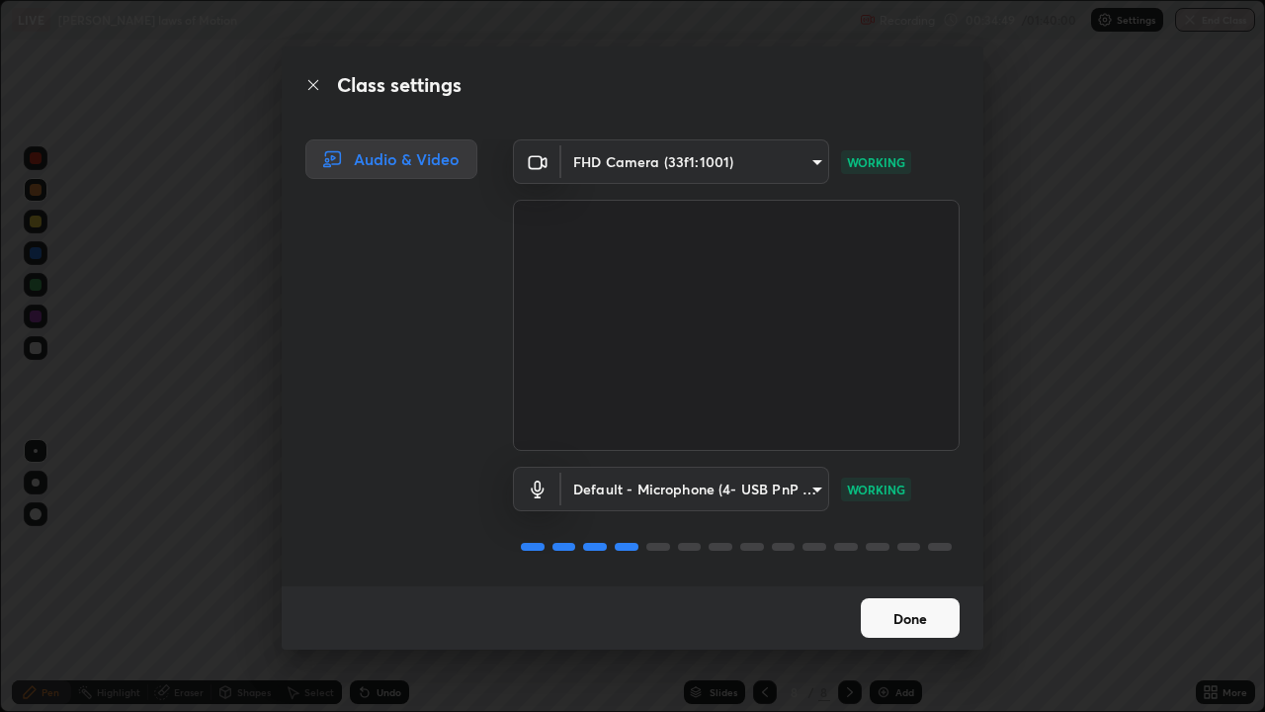
click at [785, 491] on body "Erase all LIVE Newton's laws of Motion Recording 00:34:49 / 01:40:00 Settings E…" at bounding box center [632, 356] width 1265 height 712
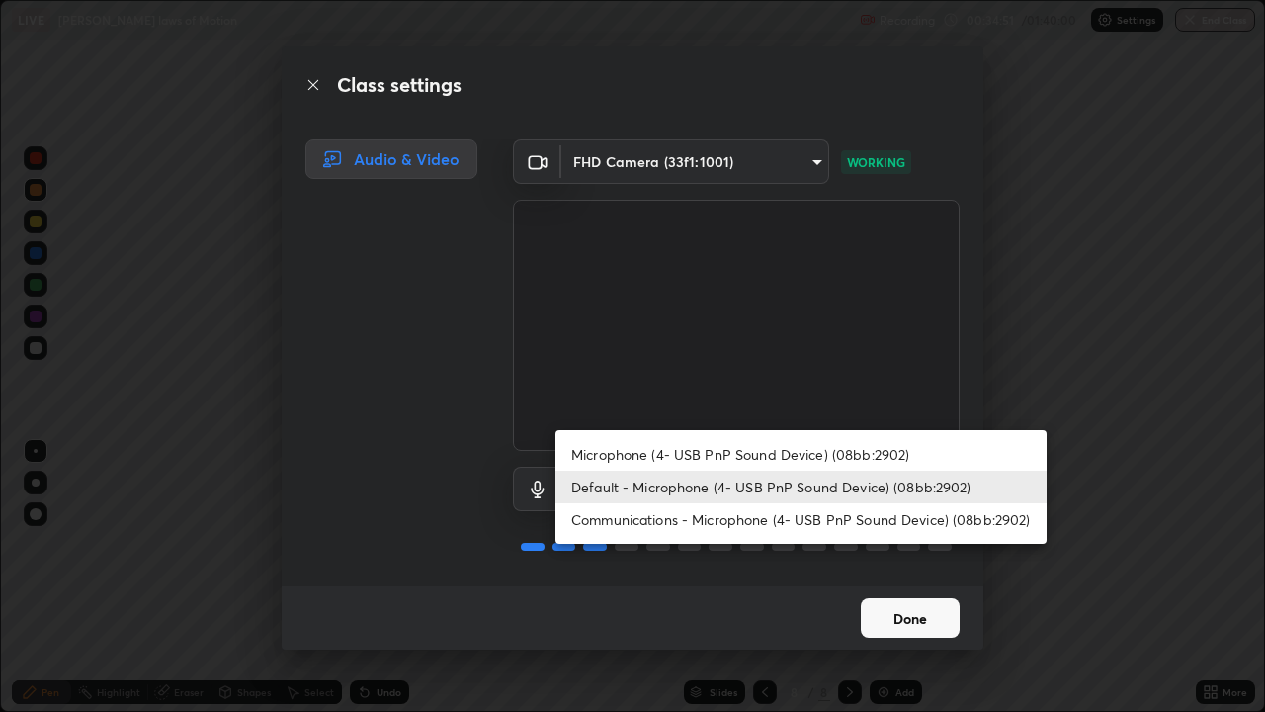
click at [791, 563] on div at bounding box center [632, 356] width 1265 height 712
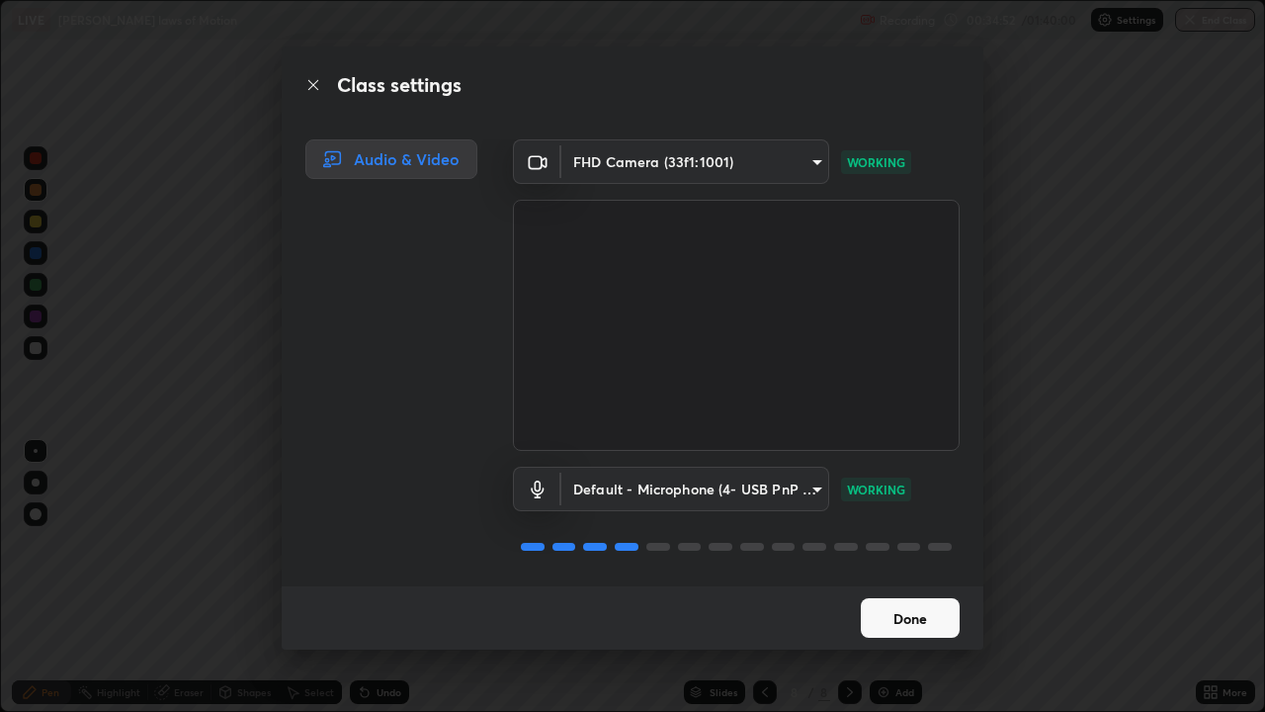
click at [899, 577] on button "Done" at bounding box center [910, 618] width 99 height 40
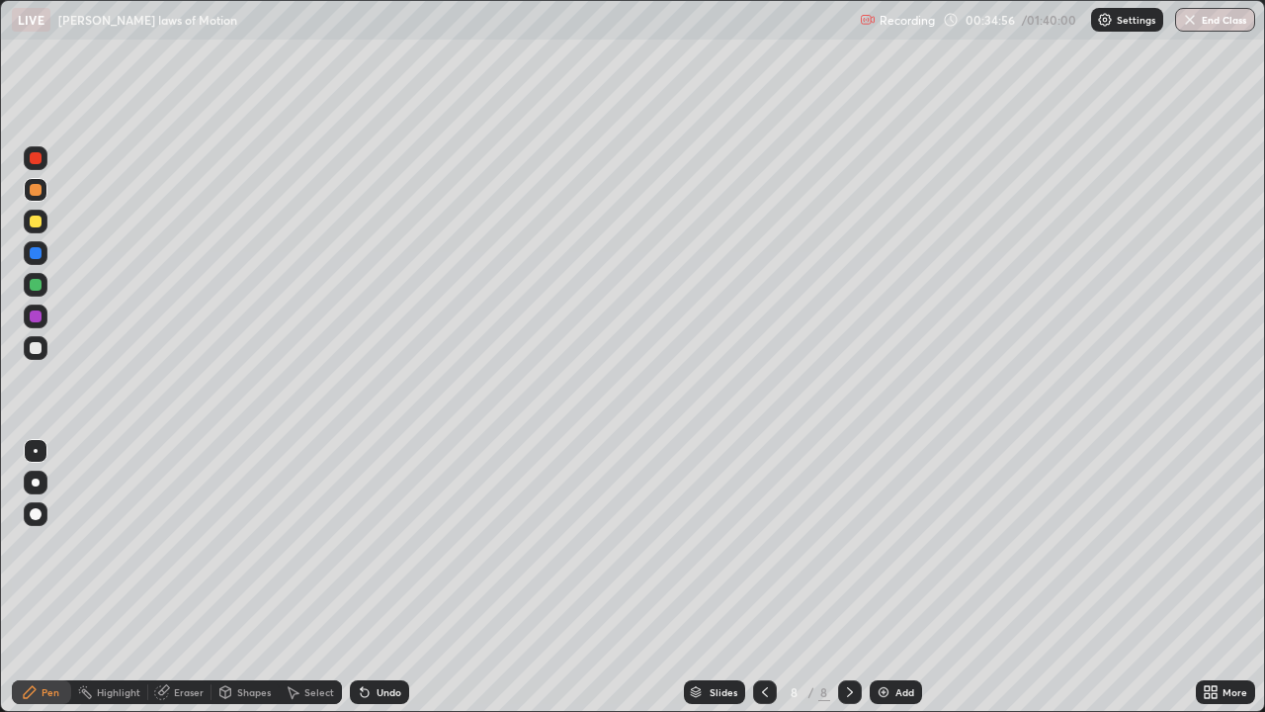
click at [894, 577] on div "Add" at bounding box center [896, 692] width 52 height 24
click at [765, 577] on icon at bounding box center [765, 692] width 16 height 16
click at [761, 577] on icon at bounding box center [765, 692] width 16 height 16
click at [847, 577] on icon at bounding box center [850, 692] width 6 height 10
click at [1216, 577] on icon at bounding box center [1214, 695] width 5 height 5
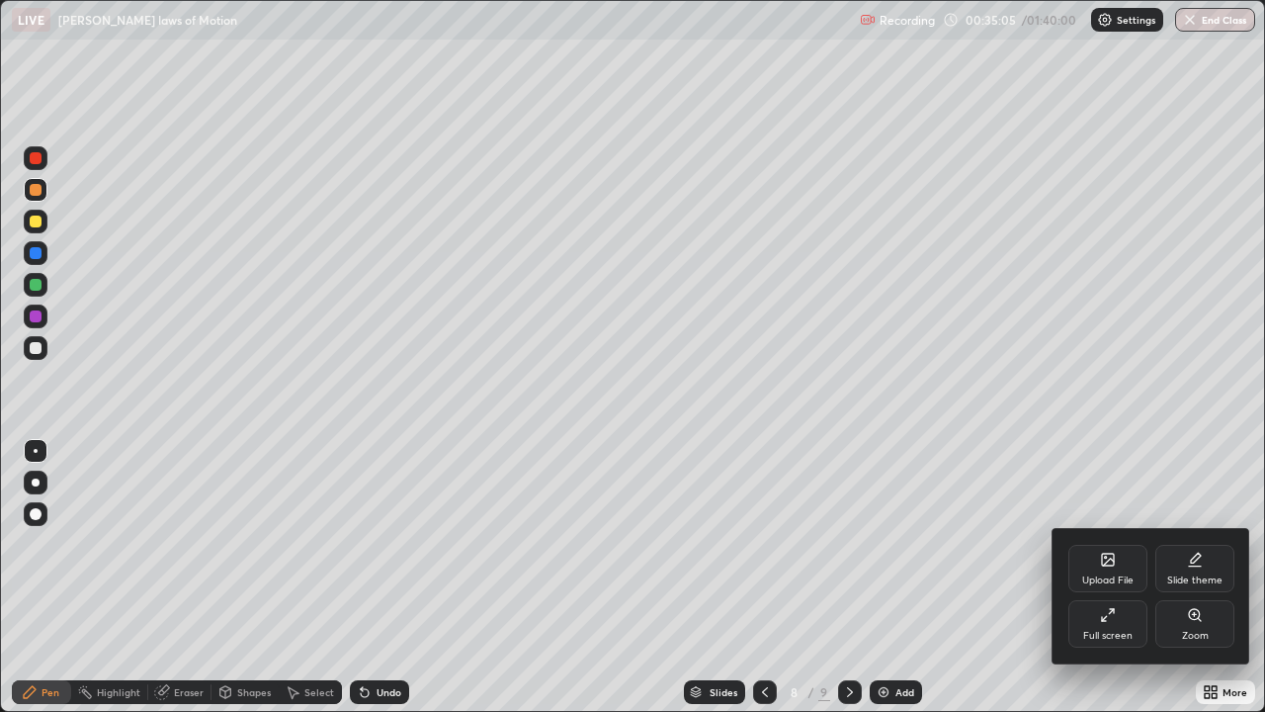
click at [1114, 577] on div "Full screen" at bounding box center [1108, 623] width 79 height 47
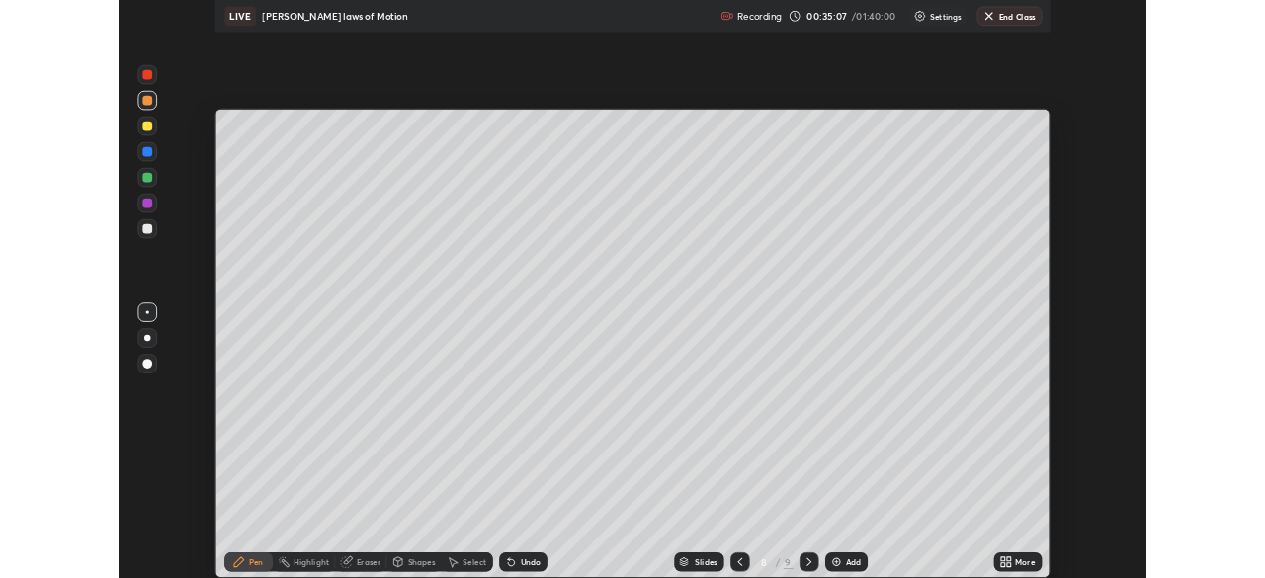
scroll to position [98287, 97599]
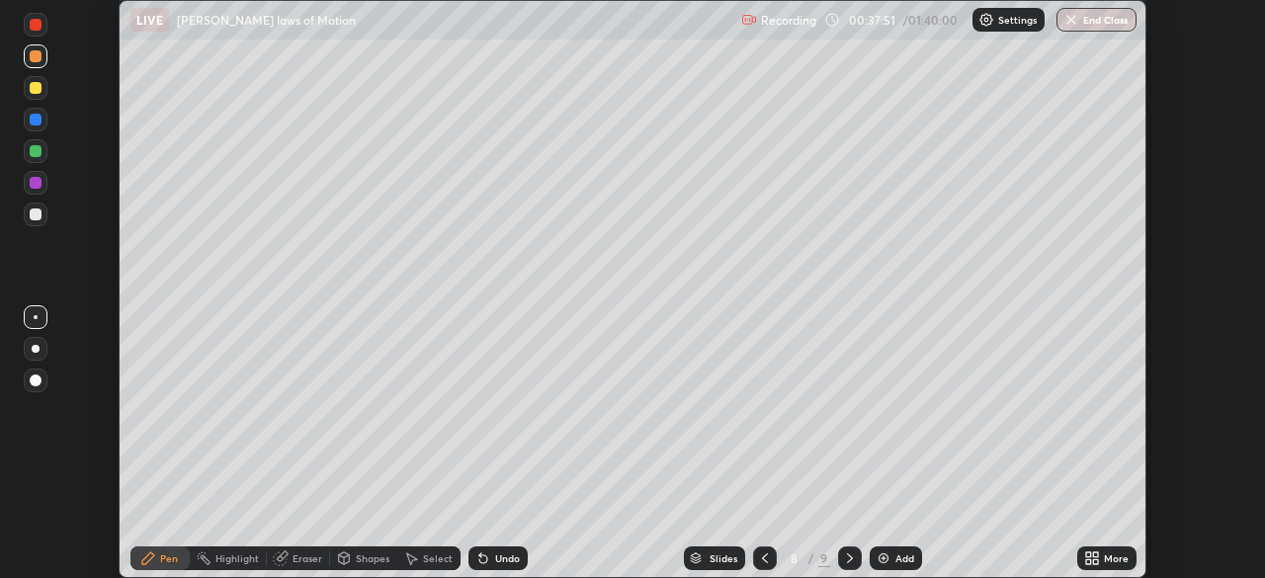
scroll to position [578, 1265]
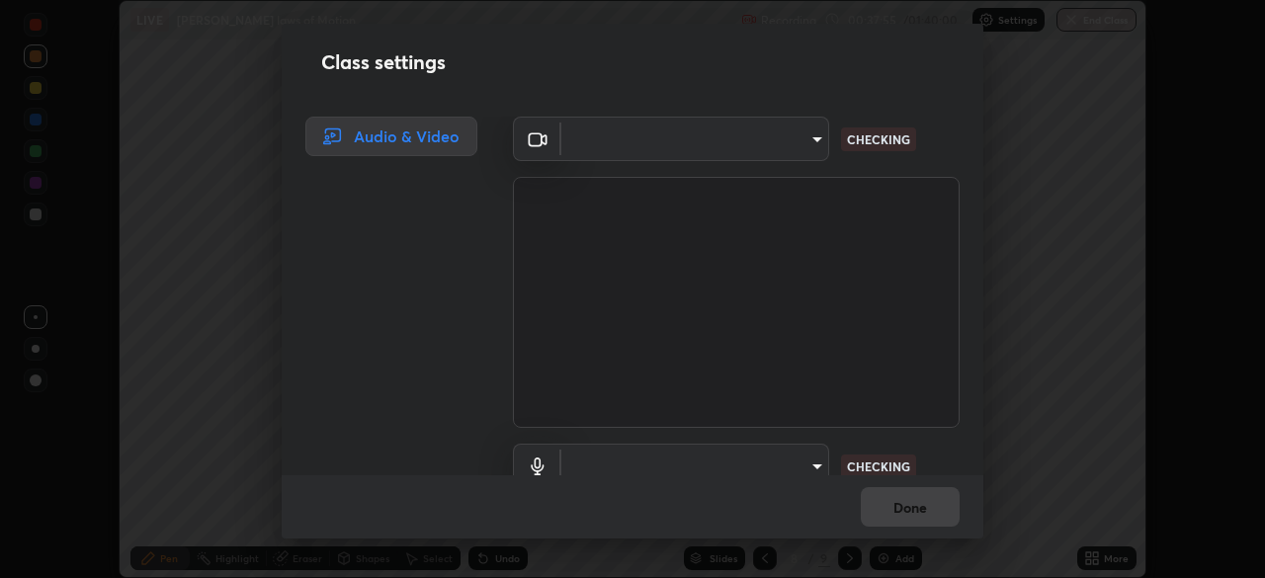
type input "5607bcfbd967db3bf5f76de58c8b00fc12754f2471884d1aaf72f2f6a5703857"
type input "default"
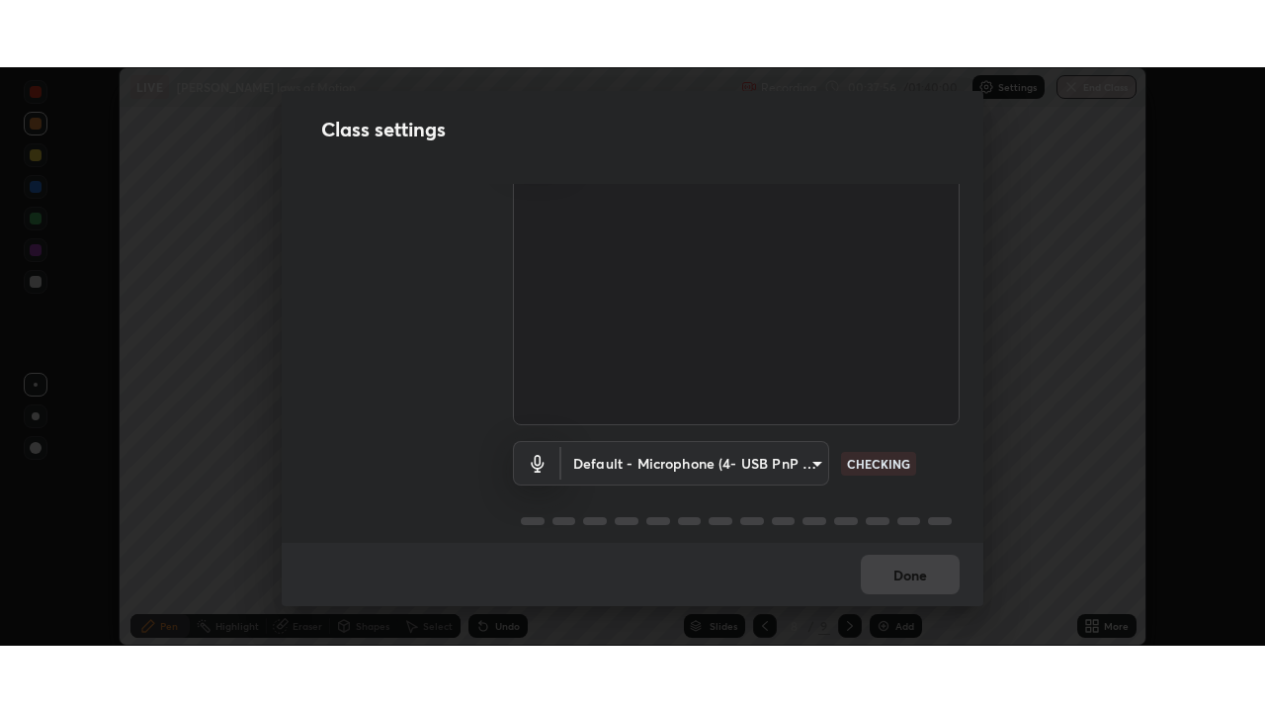
scroll to position [90, 0]
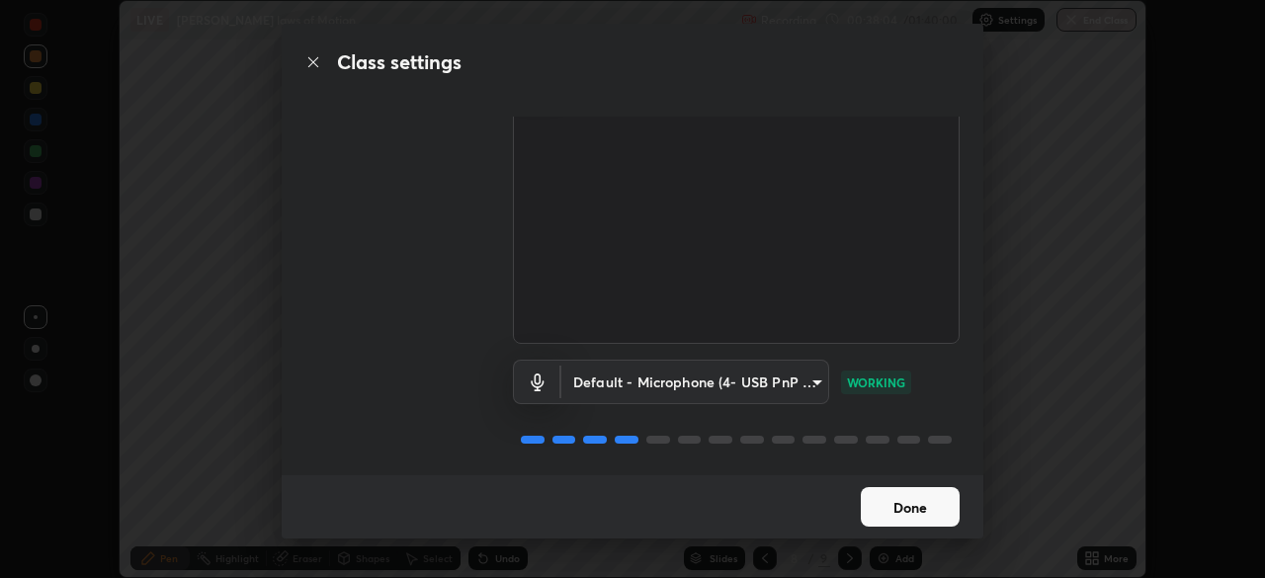
click at [934, 516] on button "Done" at bounding box center [910, 507] width 99 height 40
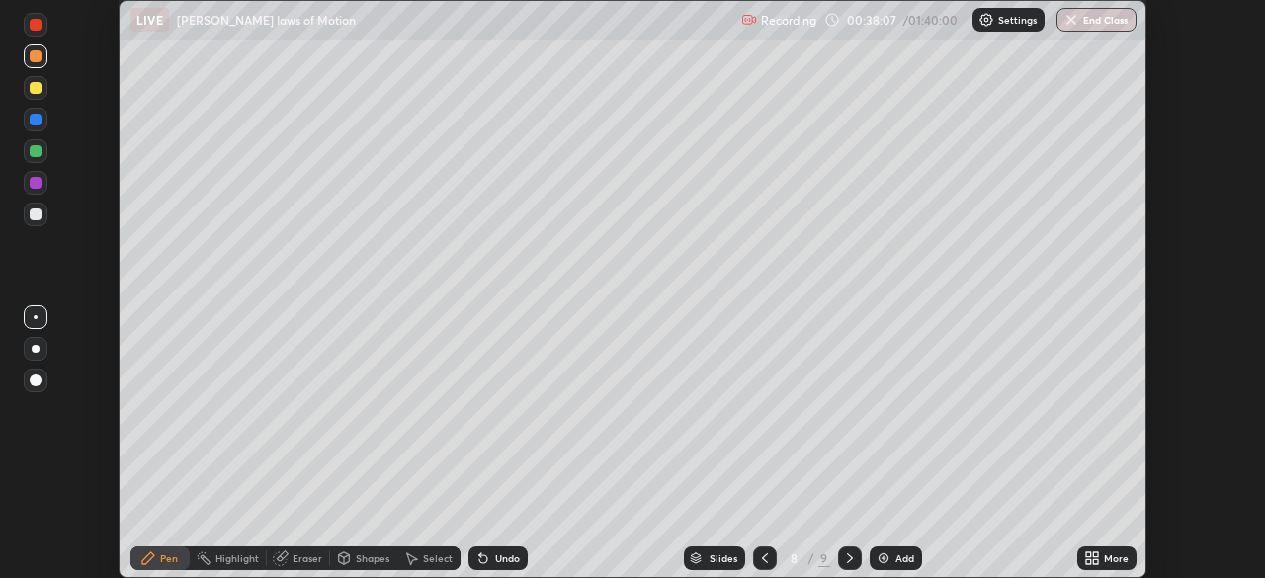
click at [1087, 558] on icon at bounding box center [1093, 559] width 16 height 16
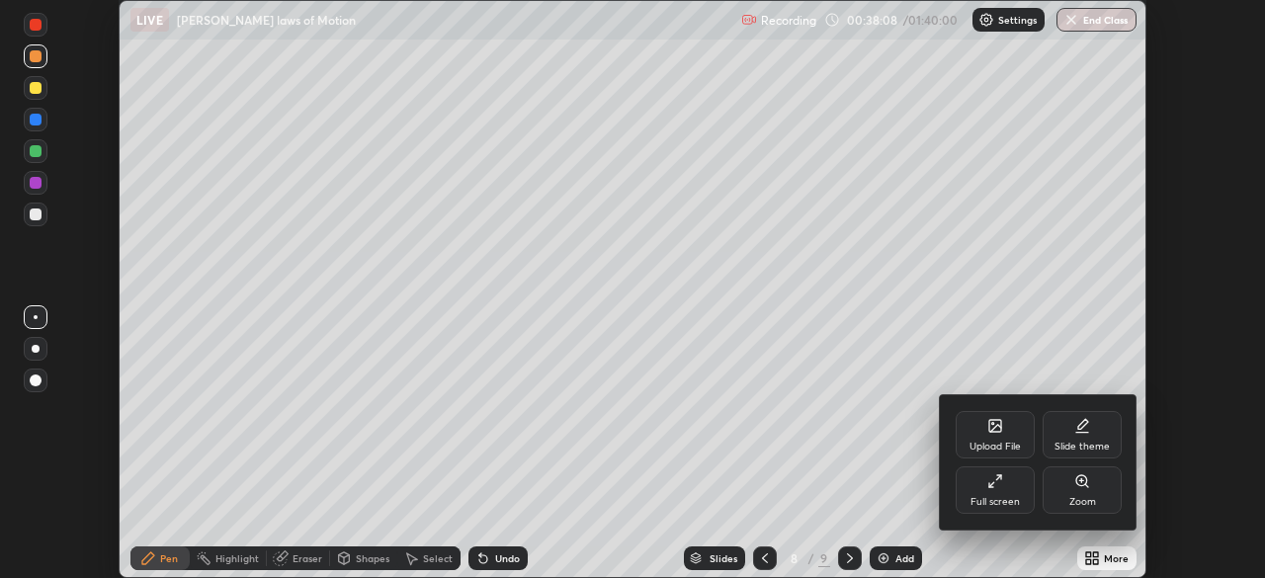
click at [998, 487] on icon at bounding box center [996, 482] width 16 height 16
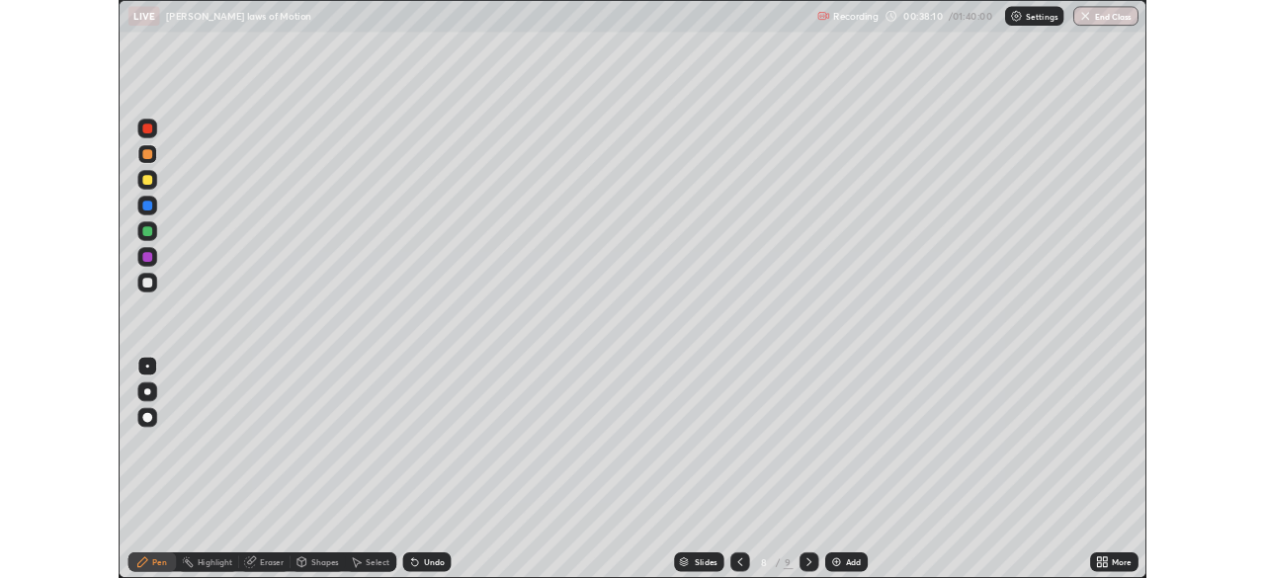
scroll to position [712, 1265]
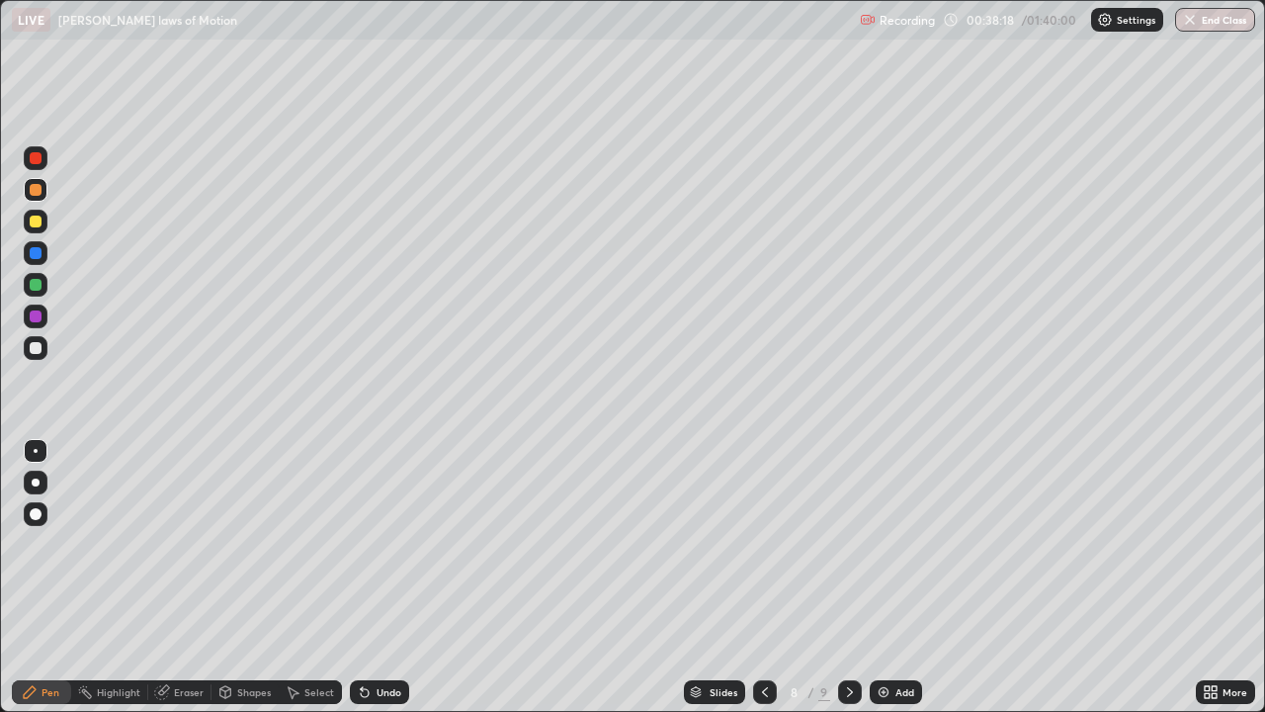
click at [27, 217] on div at bounding box center [36, 222] width 24 height 24
click at [35, 218] on div at bounding box center [36, 222] width 12 height 12
click at [171, 577] on div "Eraser" at bounding box center [179, 692] width 63 height 24
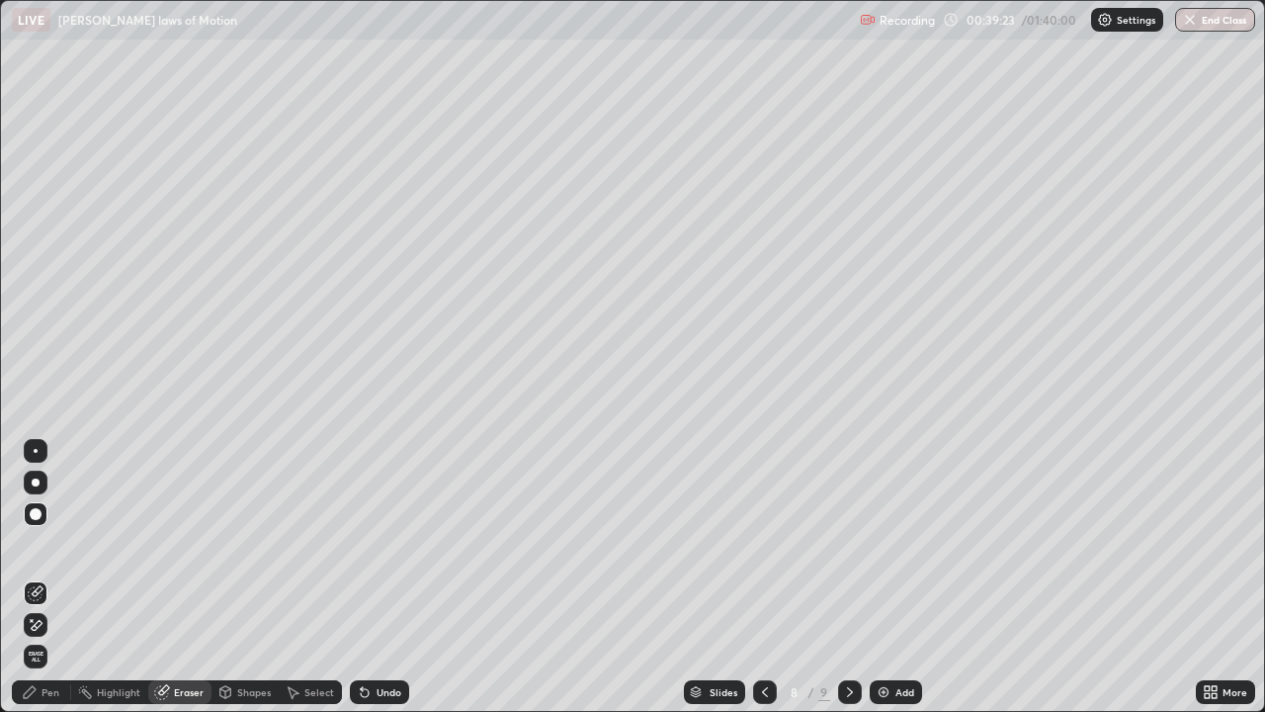
click at [33, 528] on div at bounding box center [36, 514] width 24 height 32
click at [47, 577] on div "Pen" at bounding box center [51, 692] width 18 height 10
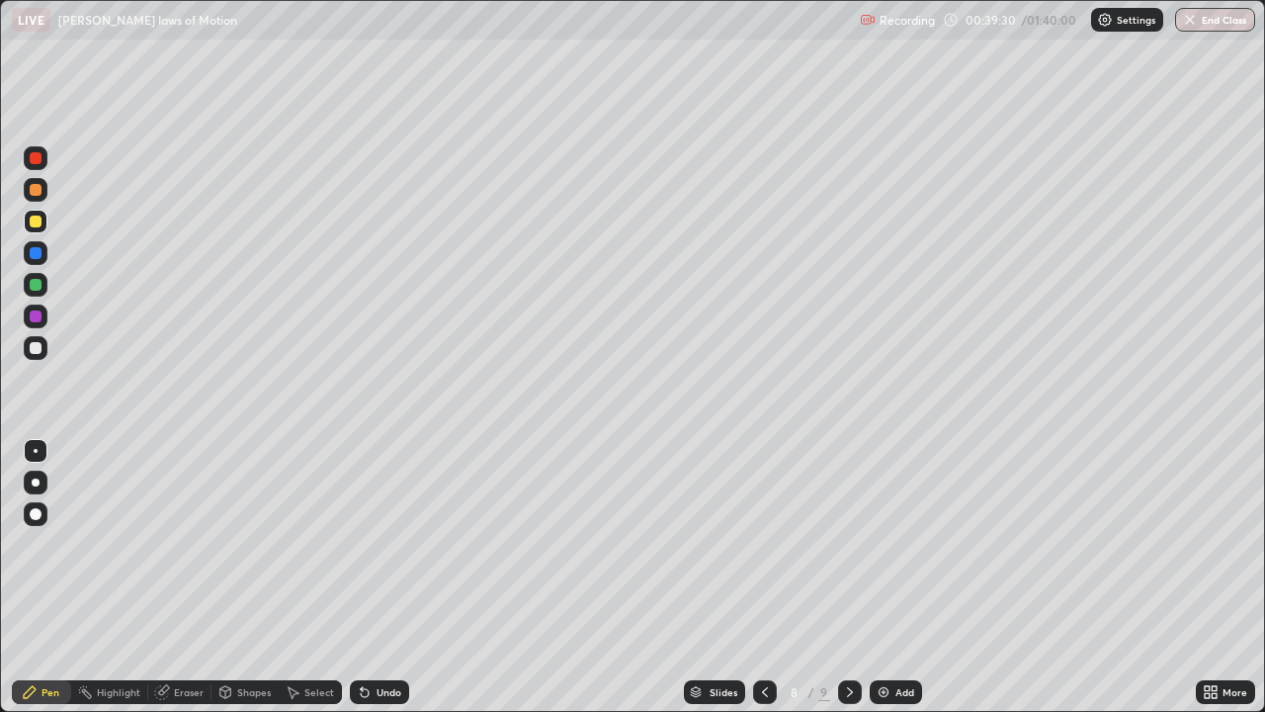
click at [46, 577] on div "Pen" at bounding box center [51, 692] width 18 height 10
click at [54, 577] on div "Pen" at bounding box center [51, 692] width 18 height 10
click at [57, 577] on div "Pen" at bounding box center [51, 692] width 18 height 10
click at [188, 577] on div "Eraser" at bounding box center [189, 692] width 30 height 10
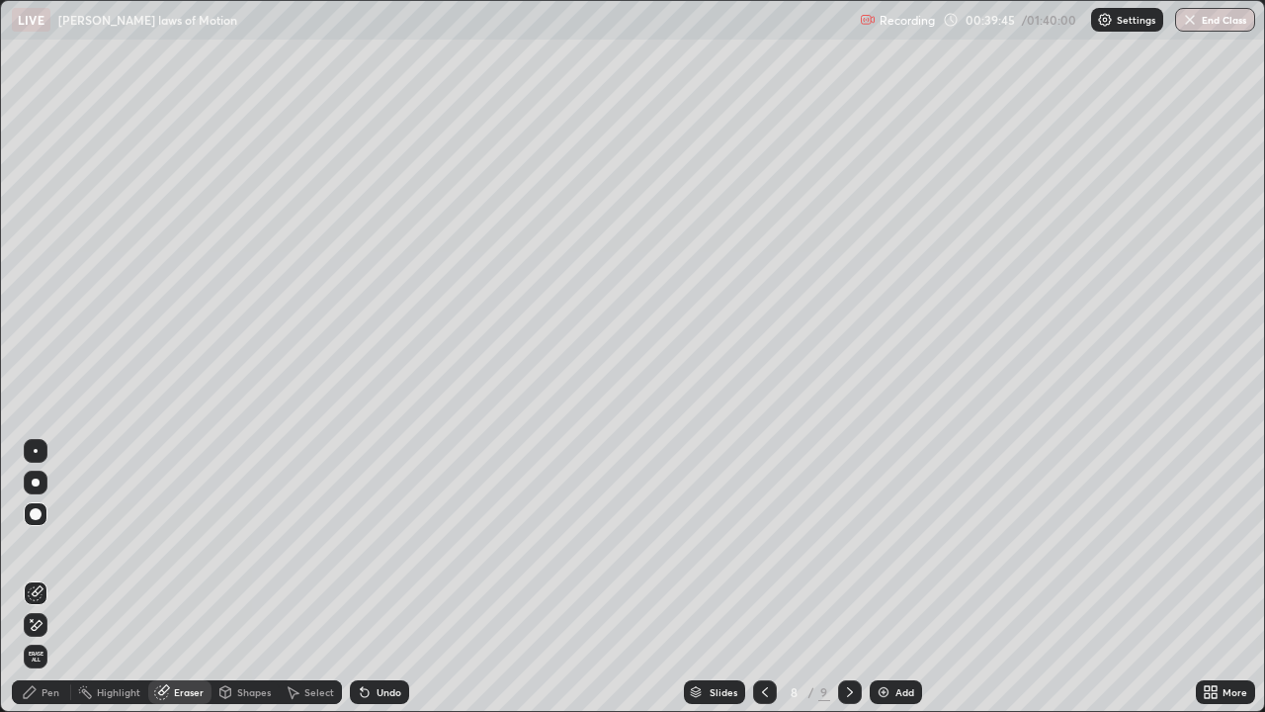
click at [48, 577] on div "Pen" at bounding box center [51, 692] width 18 height 10
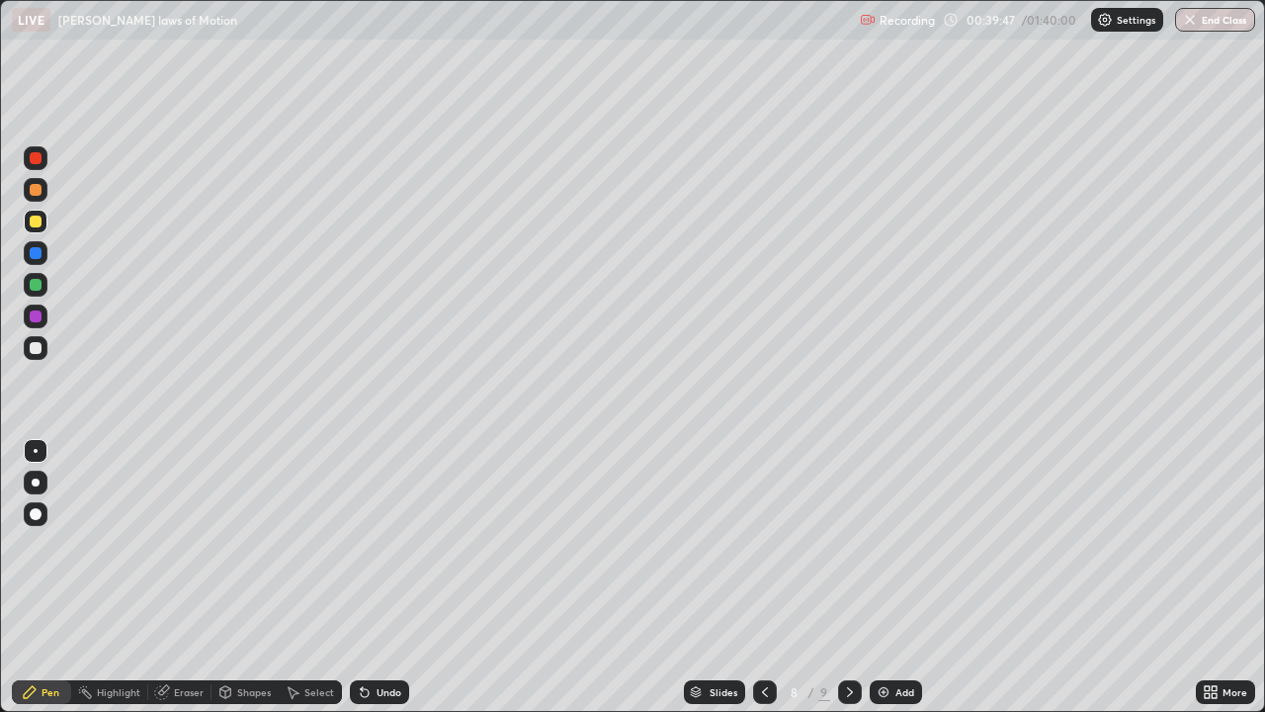
click at [37, 223] on div at bounding box center [36, 222] width 12 height 12
click at [185, 577] on div "Eraser" at bounding box center [189, 692] width 30 height 10
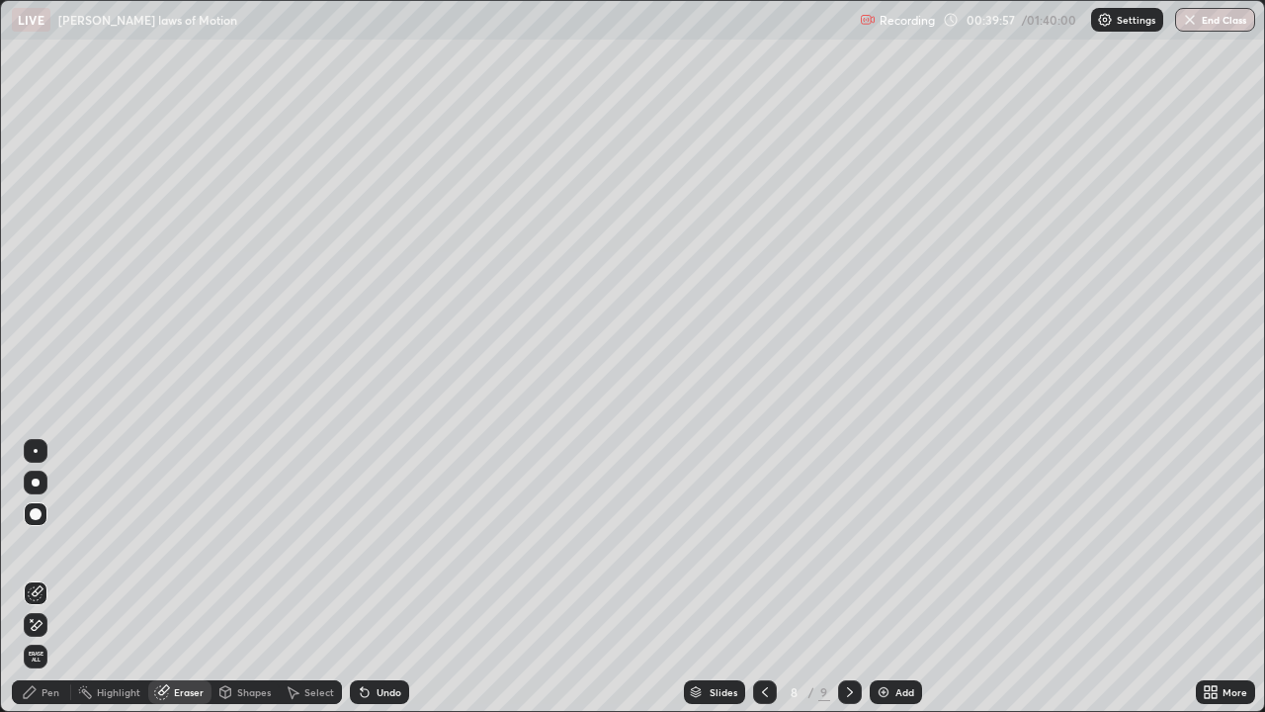
click at [41, 517] on div at bounding box center [36, 514] width 24 height 24
click at [42, 577] on div "Pen" at bounding box center [51, 692] width 18 height 10
click at [55, 577] on div "Pen" at bounding box center [41, 692] width 59 height 24
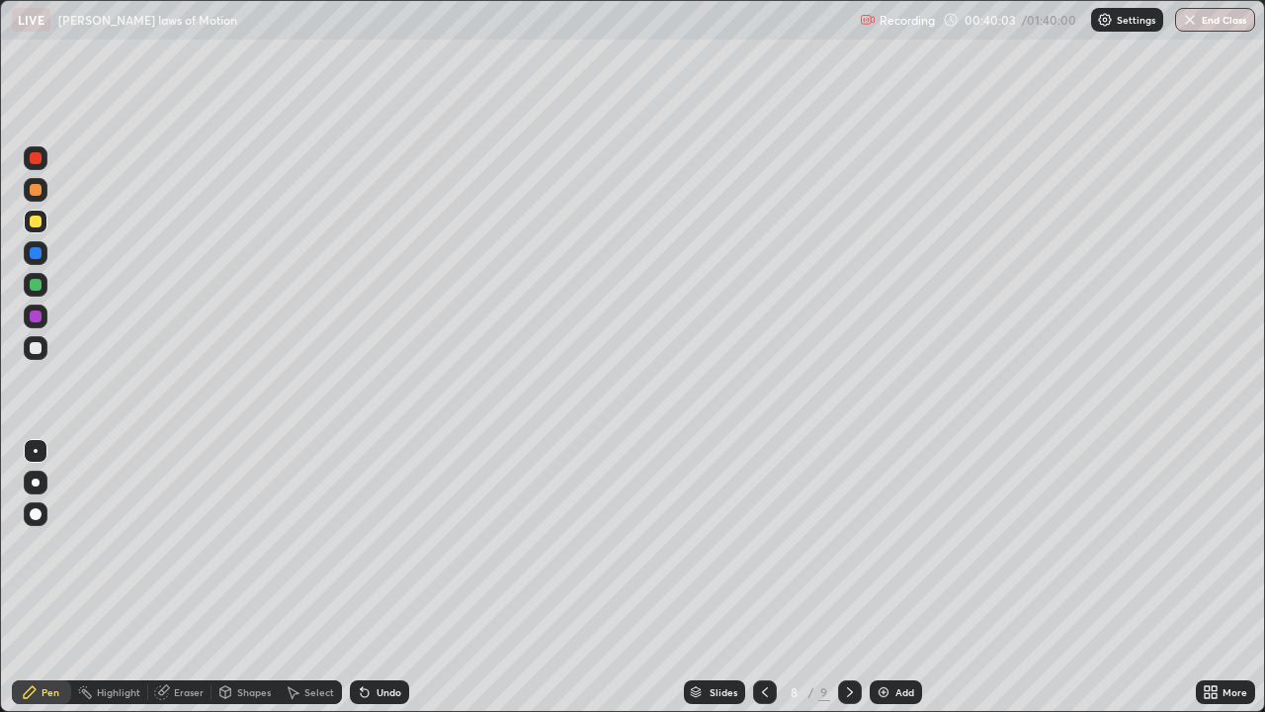
click at [54, 577] on div "Pen" at bounding box center [51, 692] width 18 height 10
click at [60, 577] on div "Pen" at bounding box center [41, 692] width 59 height 24
click at [182, 577] on div "Eraser" at bounding box center [189, 692] width 30 height 10
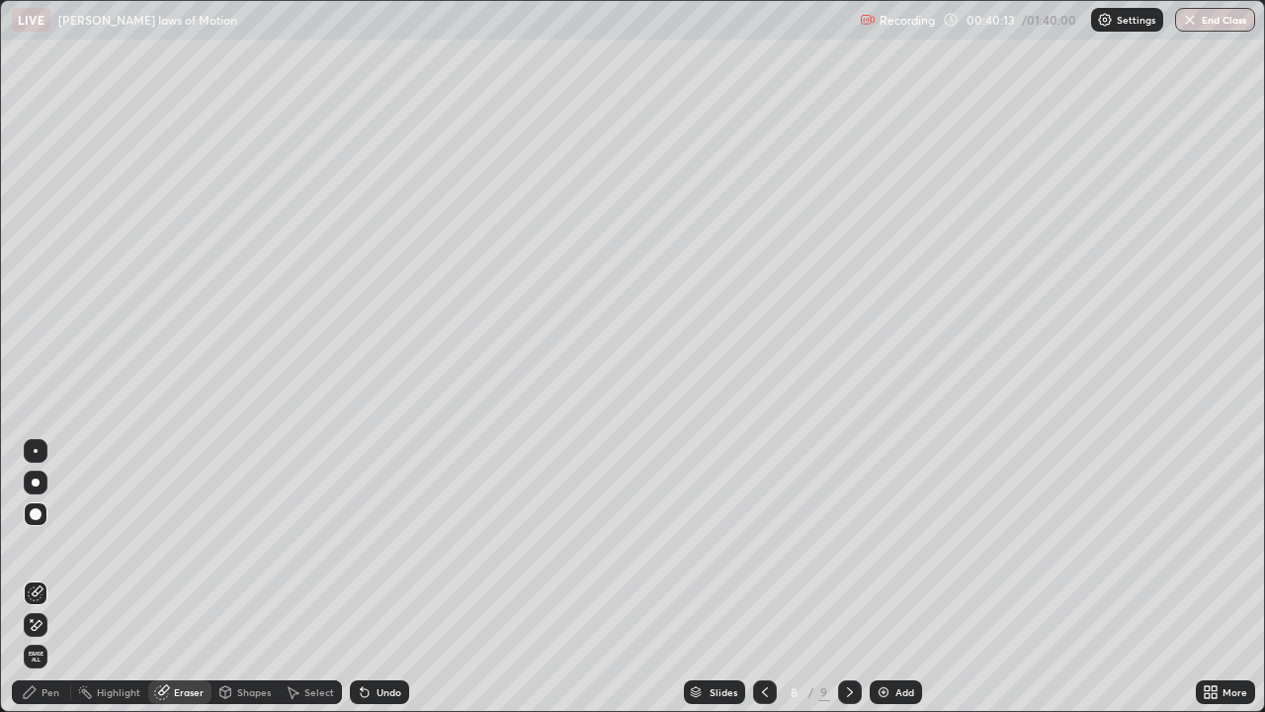
click at [35, 527] on div at bounding box center [36, 514] width 24 height 32
click at [51, 577] on div "Pen" at bounding box center [51, 692] width 18 height 10
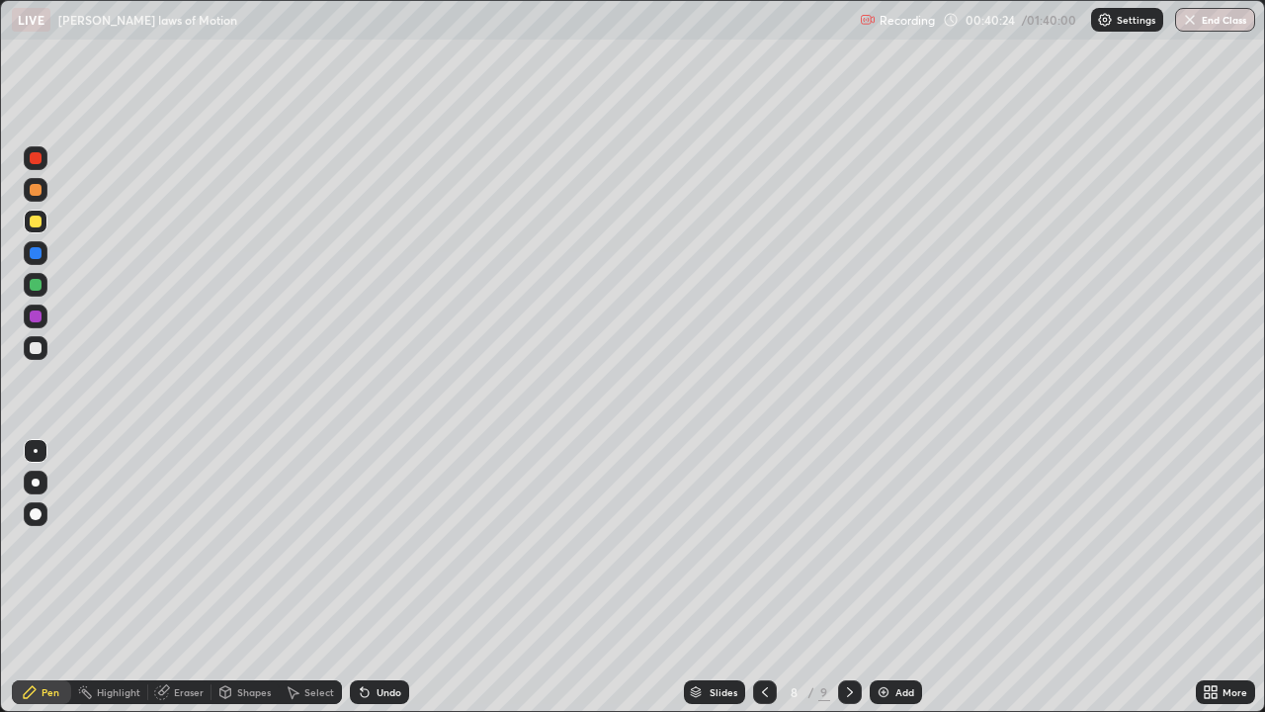
click at [50, 577] on div "Pen" at bounding box center [51, 692] width 18 height 10
click at [49, 577] on div "Pen" at bounding box center [51, 692] width 18 height 10
click at [33, 342] on div at bounding box center [36, 348] width 12 height 12
click at [196, 577] on div "Eraser" at bounding box center [189, 692] width 30 height 10
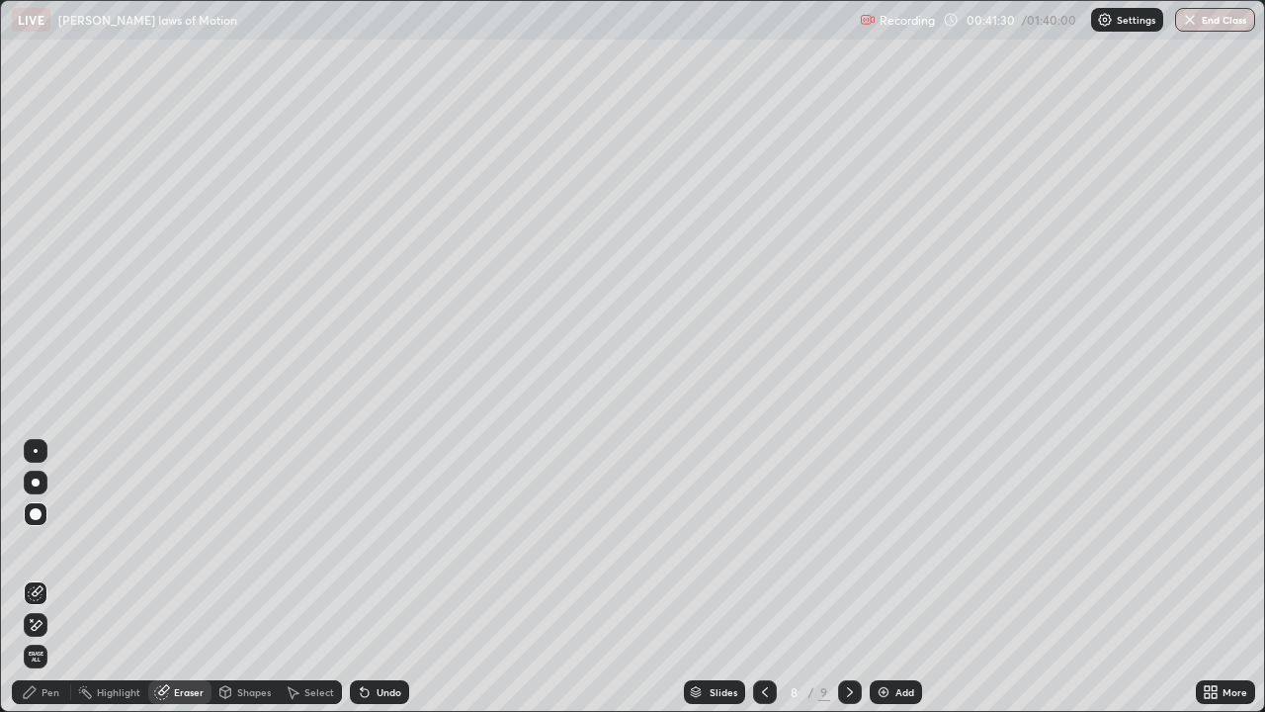
click at [57, 577] on div "Pen" at bounding box center [51, 692] width 18 height 10
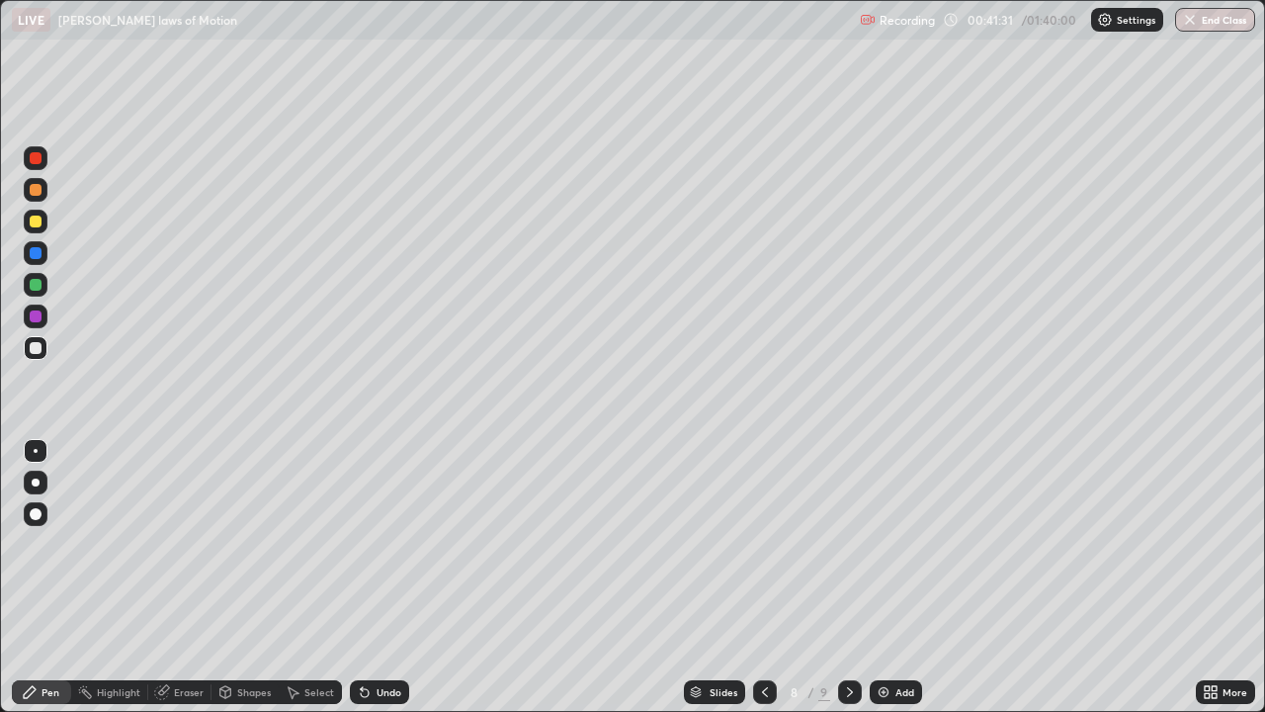
click at [42, 577] on div "Pen" at bounding box center [51, 692] width 18 height 10
click at [50, 577] on div "Pen" at bounding box center [51, 692] width 18 height 10
click at [54, 577] on div "Pen" at bounding box center [51, 692] width 18 height 10
click at [886, 577] on img at bounding box center [884, 692] width 16 height 16
click at [902, 577] on div "Add" at bounding box center [905, 692] width 19 height 10
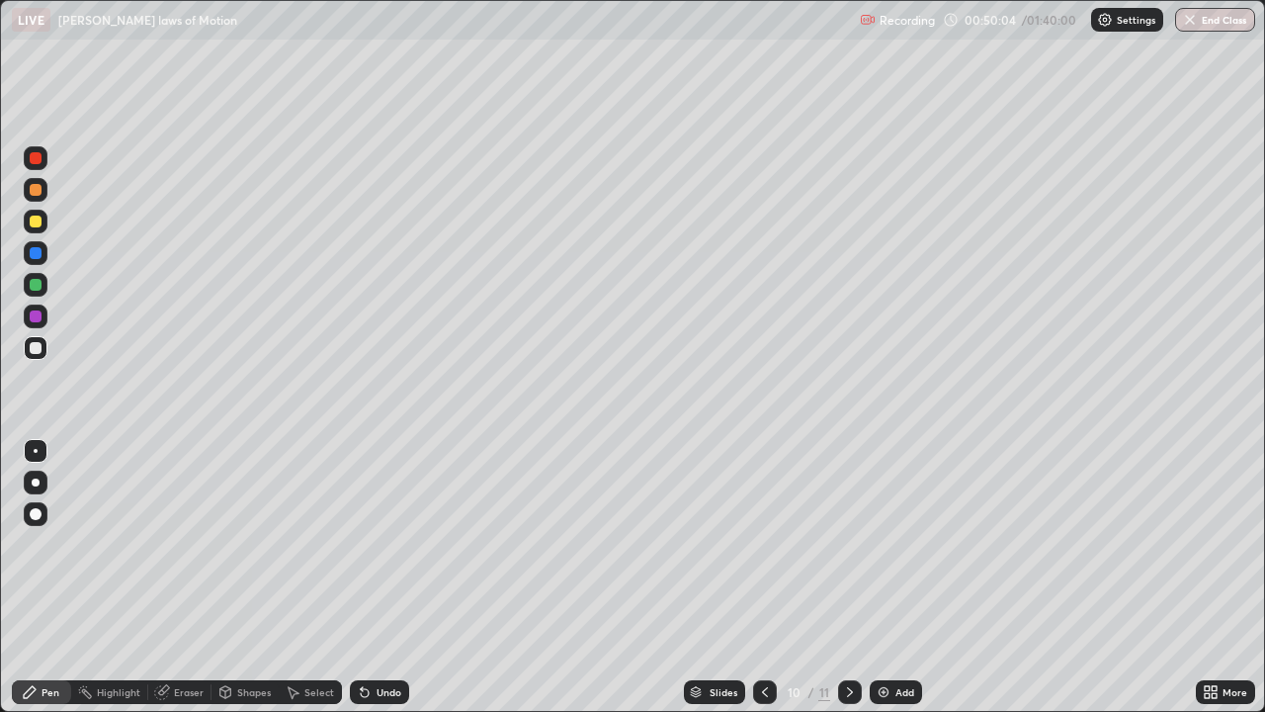
click at [37, 224] on div at bounding box center [36, 222] width 12 height 12
click at [30, 344] on div at bounding box center [36, 348] width 12 height 12
click at [896, 577] on div "Add" at bounding box center [905, 692] width 19 height 10
click at [32, 280] on div at bounding box center [36, 285] width 12 height 12
click at [38, 219] on div at bounding box center [36, 222] width 12 height 12
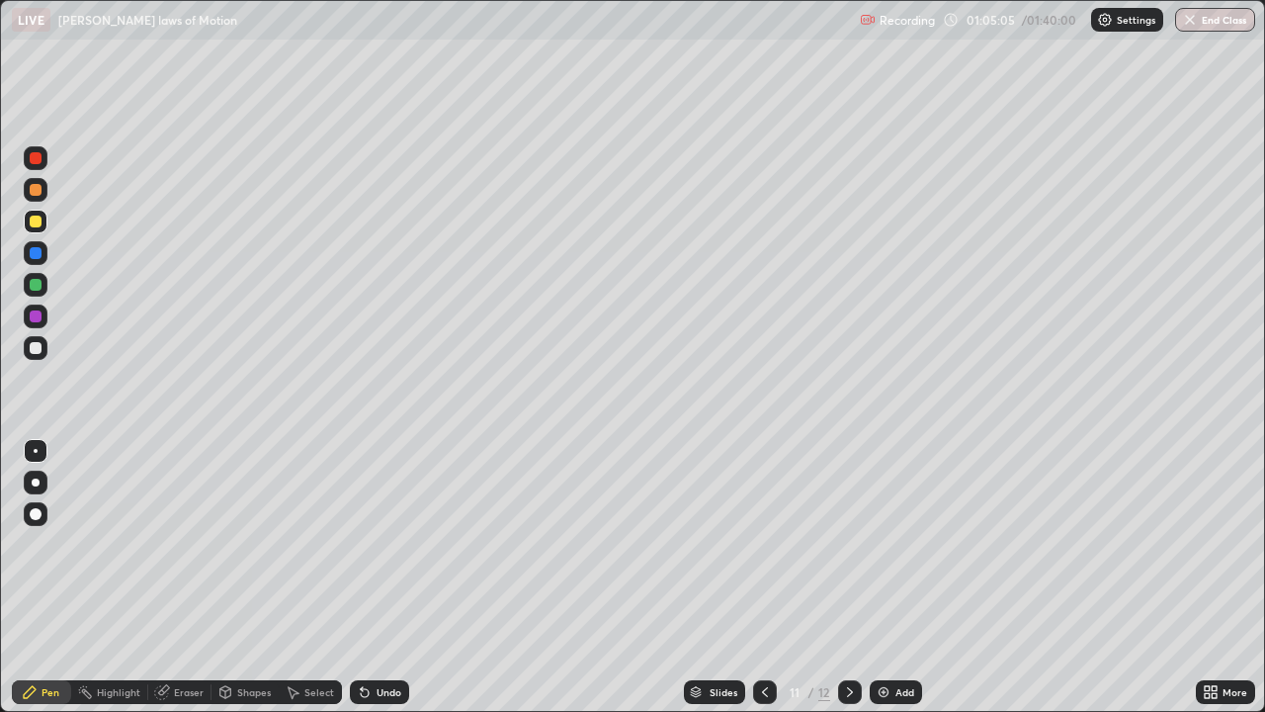
click at [887, 577] on img at bounding box center [884, 692] width 16 height 16
click at [192, 577] on div "Eraser" at bounding box center [189, 692] width 30 height 10
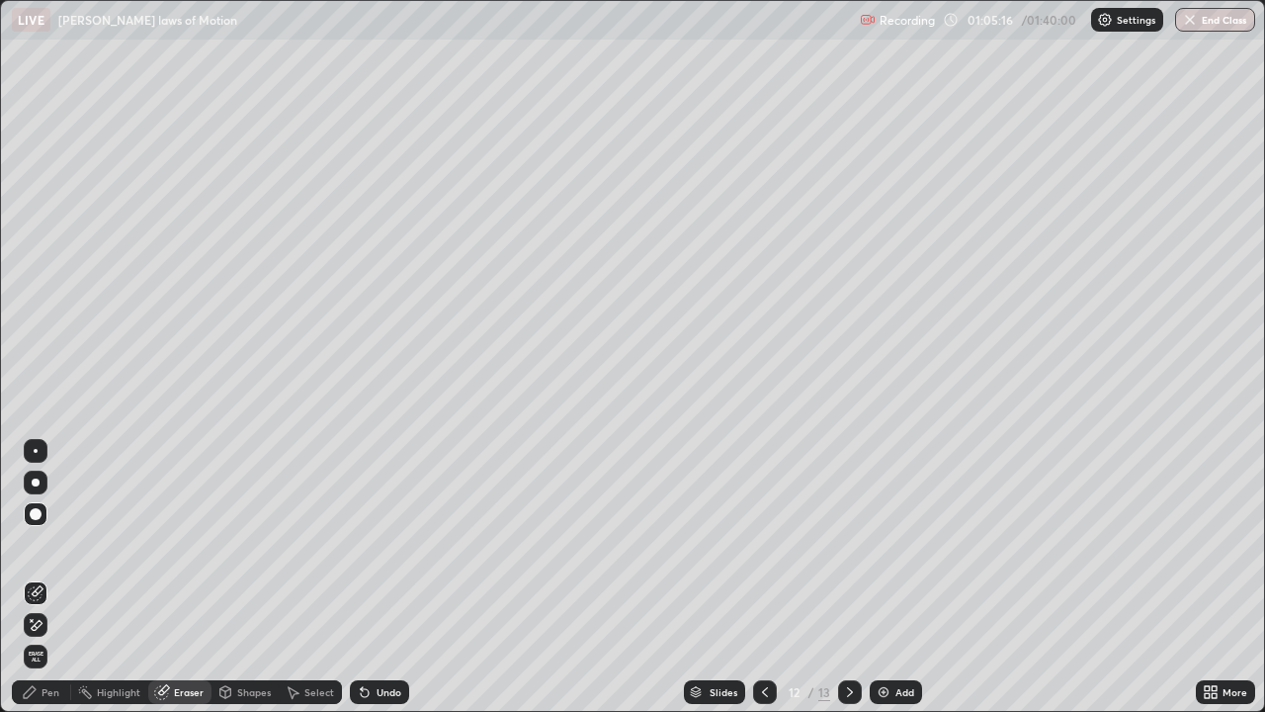
click at [55, 577] on div "Pen" at bounding box center [51, 692] width 18 height 10
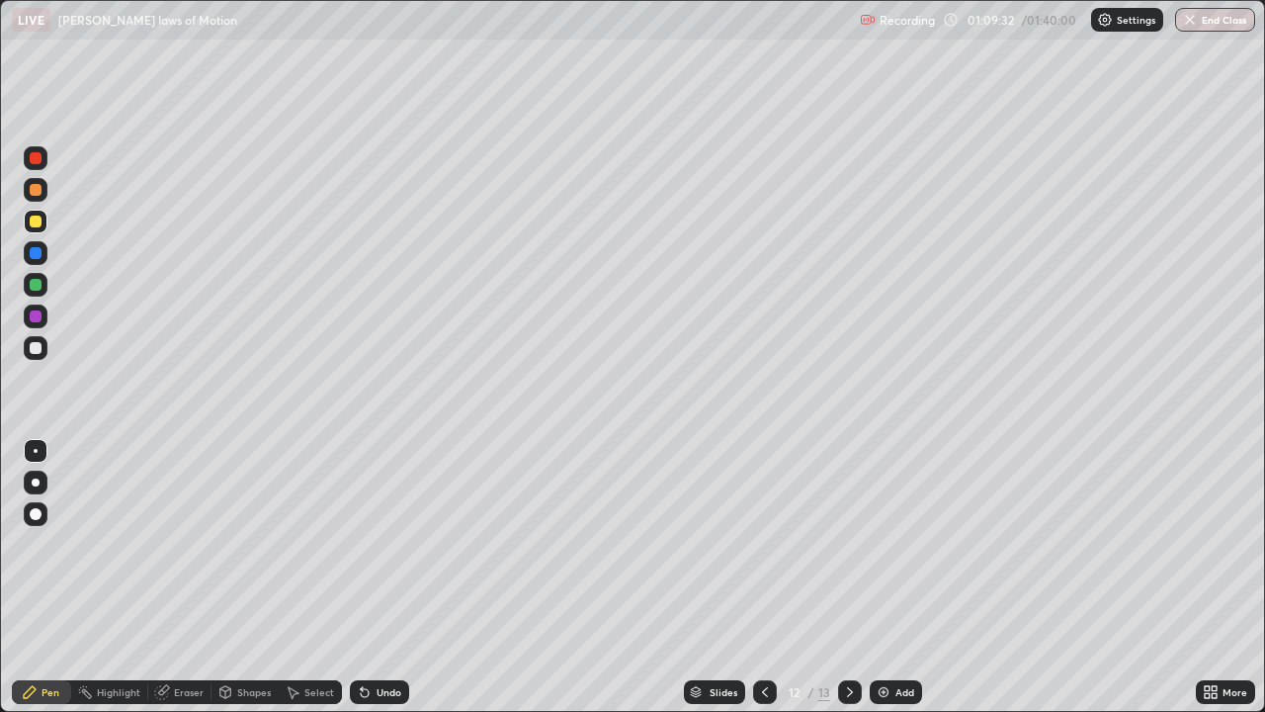
click at [891, 577] on div "Add" at bounding box center [896, 692] width 52 height 24
click at [185, 577] on div "Eraser" at bounding box center [189, 692] width 30 height 10
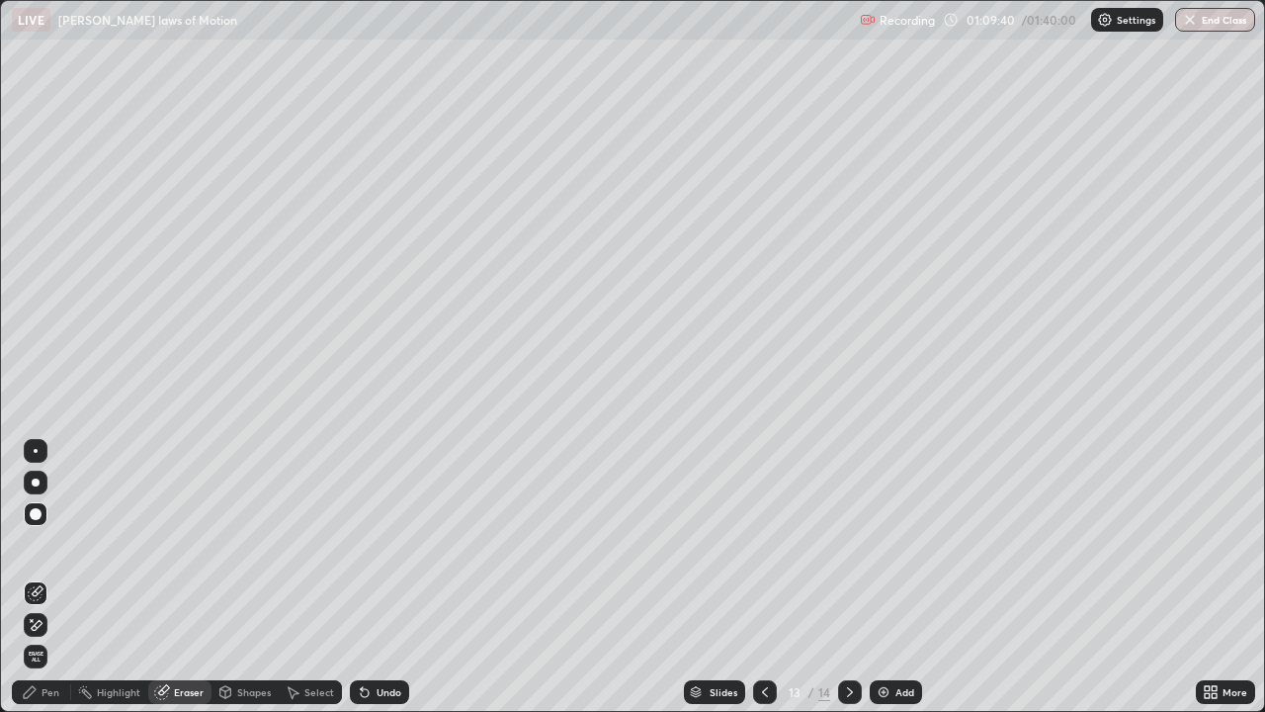
click at [52, 577] on div "Pen" at bounding box center [51, 692] width 18 height 10
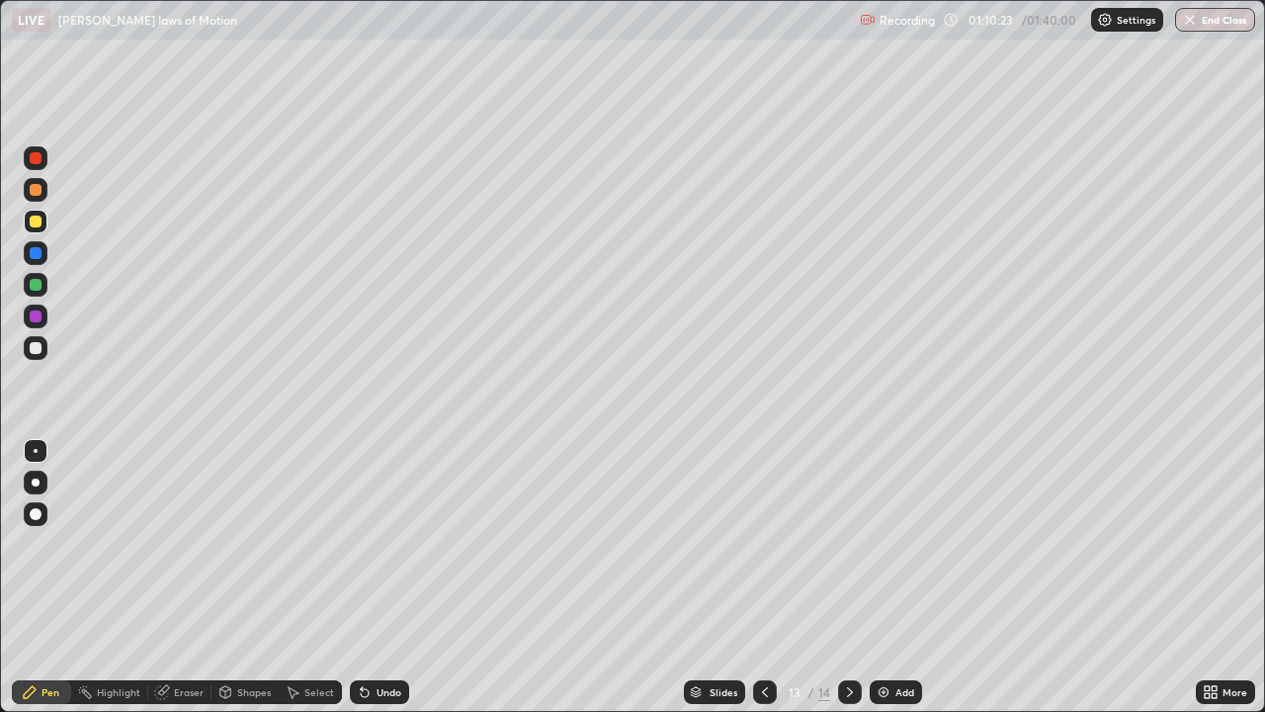
click at [41, 347] on div at bounding box center [36, 348] width 12 height 12
click at [34, 223] on div at bounding box center [36, 222] width 12 height 12
click at [33, 254] on div at bounding box center [36, 253] width 12 height 12
click at [889, 577] on img at bounding box center [884, 692] width 16 height 16
click at [189, 577] on div "Eraser" at bounding box center [189, 692] width 30 height 10
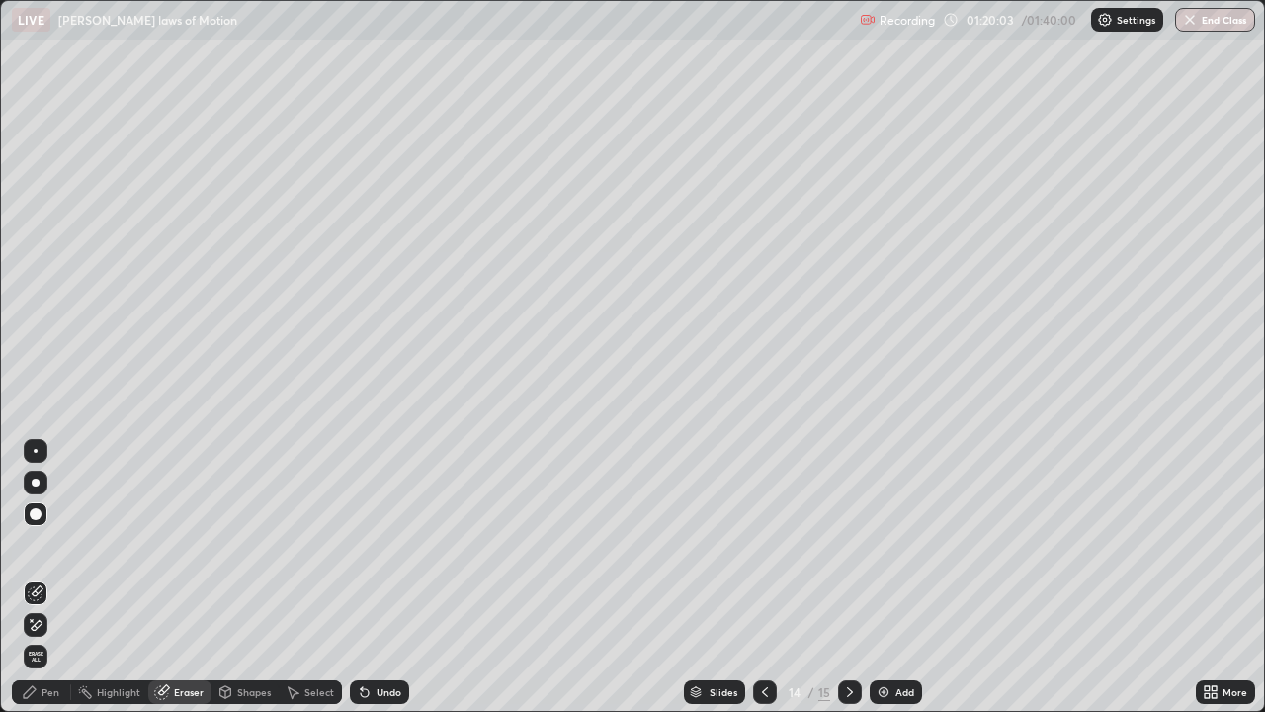
click at [54, 577] on div "Pen" at bounding box center [51, 692] width 18 height 10
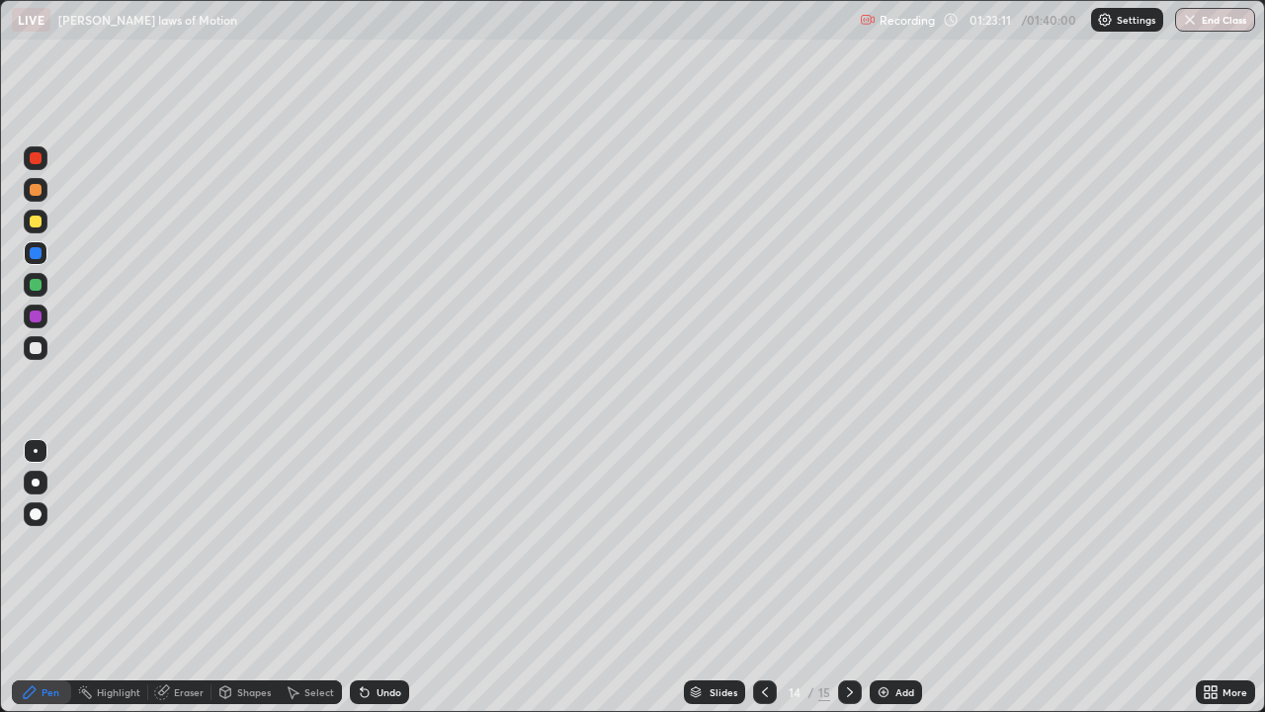
click at [886, 577] on img at bounding box center [884, 692] width 16 height 16
click at [38, 352] on div at bounding box center [36, 348] width 12 height 12
click at [363, 577] on icon at bounding box center [365, 692] width 16 height 16
click at [367, 577] on icon at bounding box center [365, 692] width 16 height 16
click at [40, 226] on div at bounding box center [36, 222] width 24 height 24
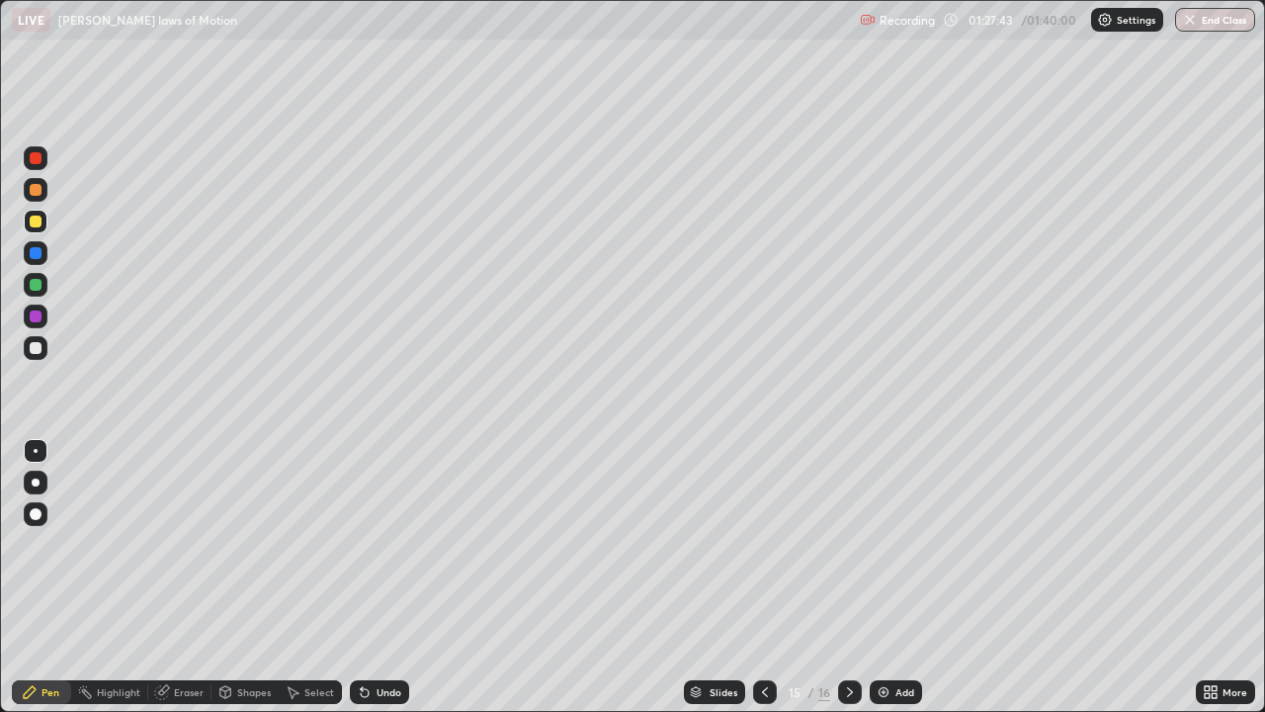
click at [388, 577] on div "Undo" at bounding box center [379, 692] width 59 height 24
click at [385, 577] on div "Undo" at bounding box center [379, 692] width 59 height 24
click at [389, 577] on div "Undo" at bounding box center [379, 692] width 59 height 24
click at [391, 577] on div "Undo" at bounding box center [379, 692] width 59 height 24
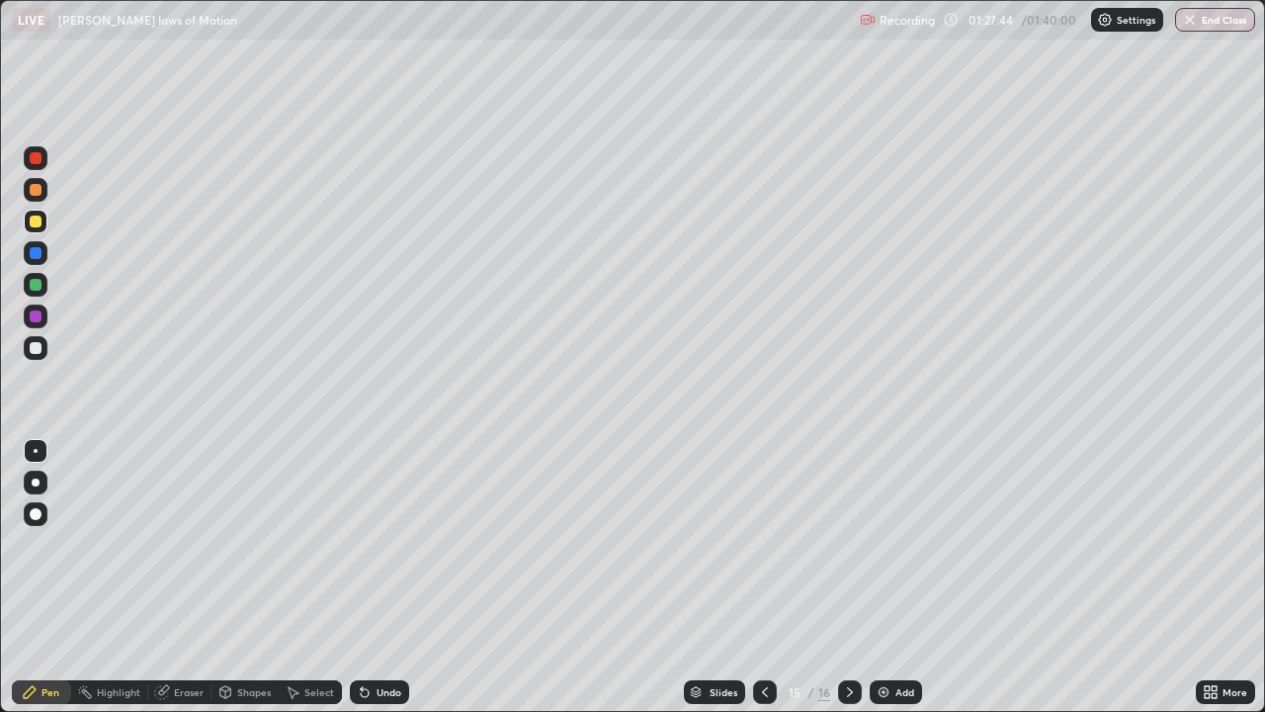
click at [394, 577] on div "Undo" at bounding box center [379, 692] width 59 height 24
click at [37, 357] on div at bounding box center [36, 348] width 24 height 24
click at [896, 577] on div "Add" at bounding box center [905, 692] width 19 height 10
click at [773, 577] on div at bounding box center [765, 692] width 24 height 40
click at [844, 577] on icon at bounding box center [850, 692] width 16 height 16
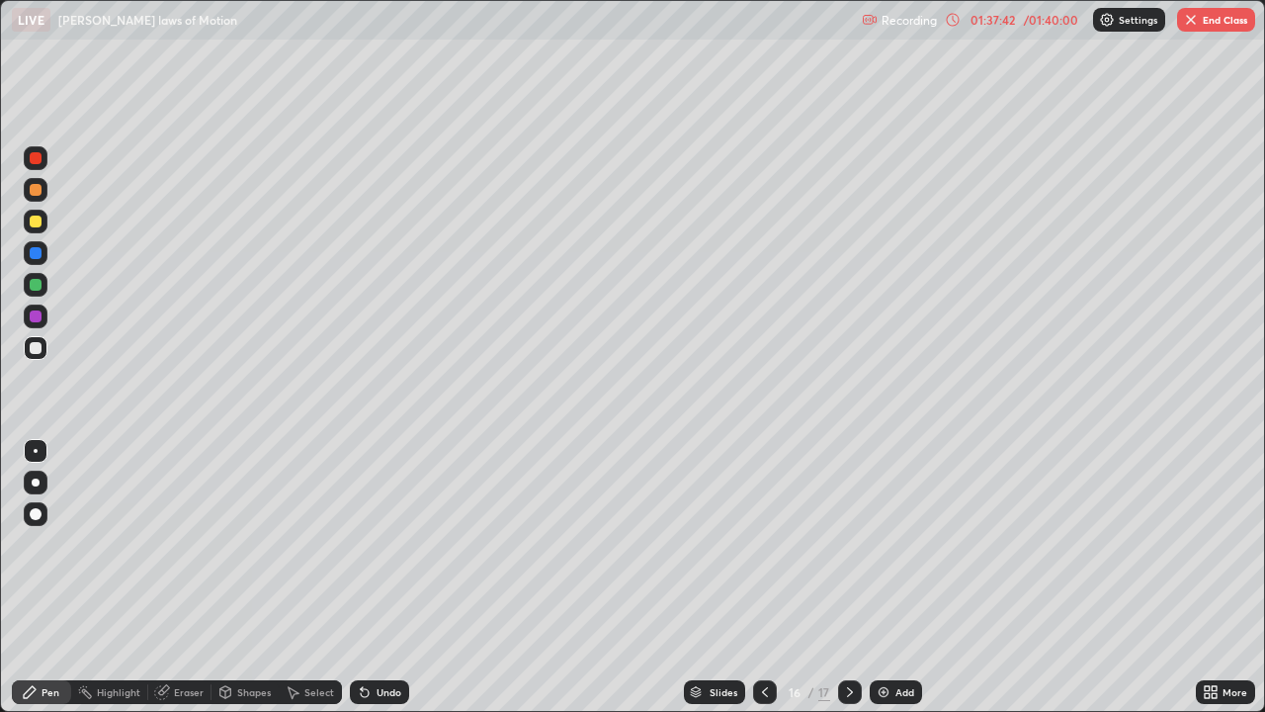
click at [762, 577] on icon at bounding box center [765, 692] width 16 height 16
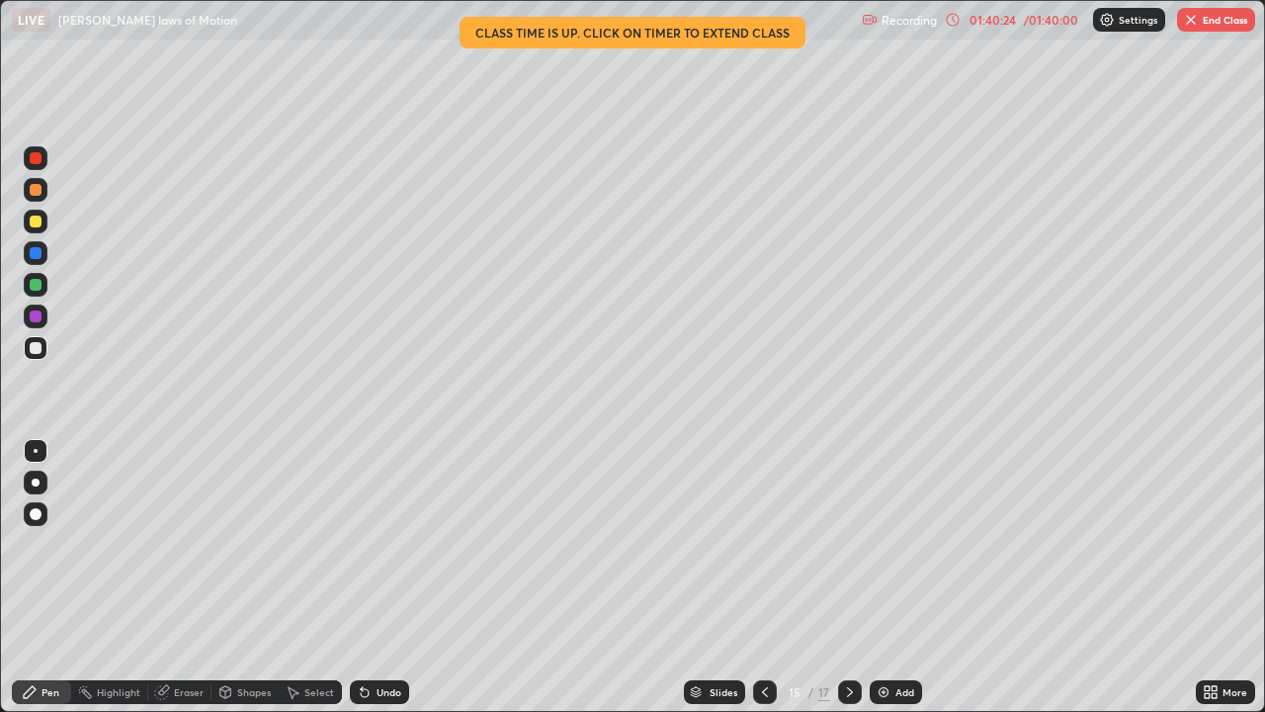
click at [1217, 21] on button "End Class" at bounding box center [1216, 20] width 78 height 24
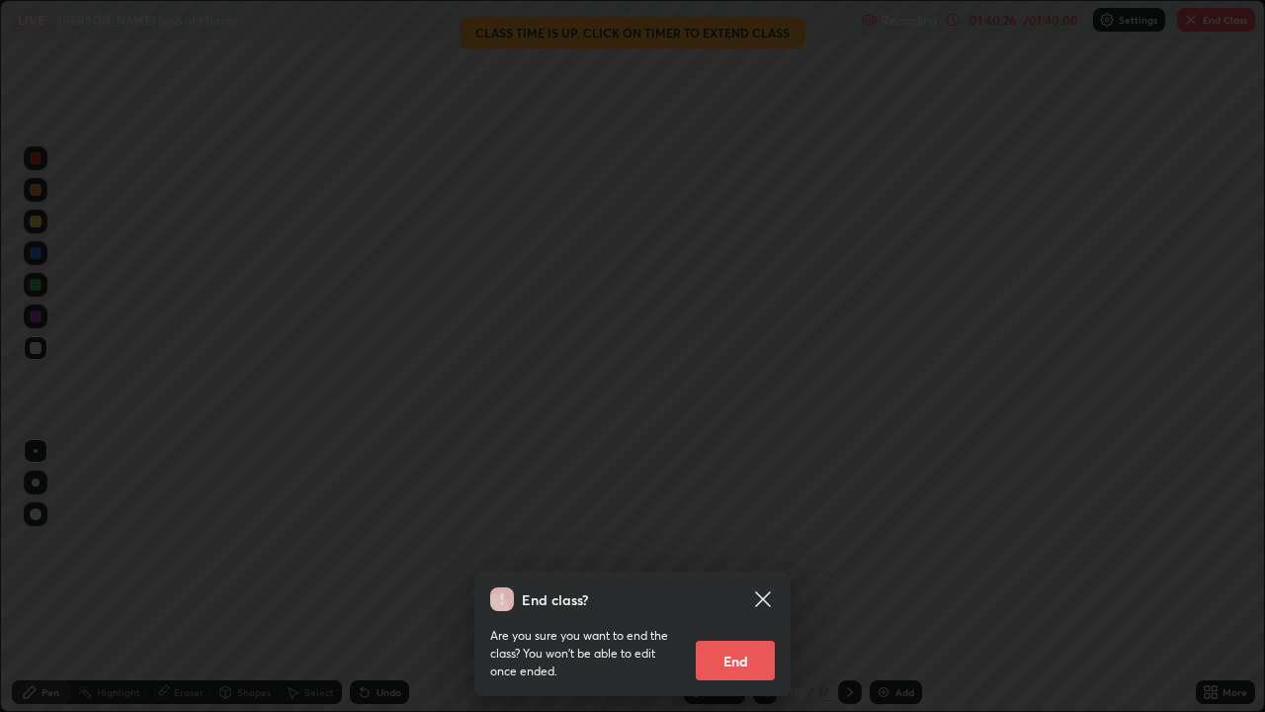
click at [746, 577] on button "End" at bounding box center [735, 661] width 79 height 40
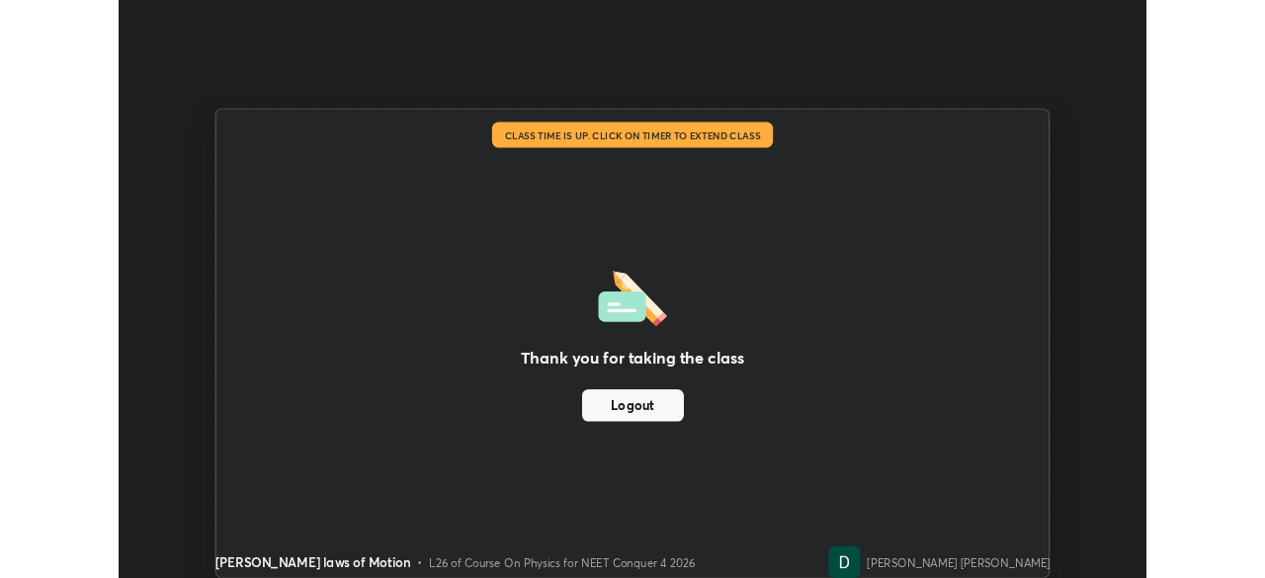
scroll to position [98287, 97599]
